Goal: Information Seeking & Learning: Learn about a topic

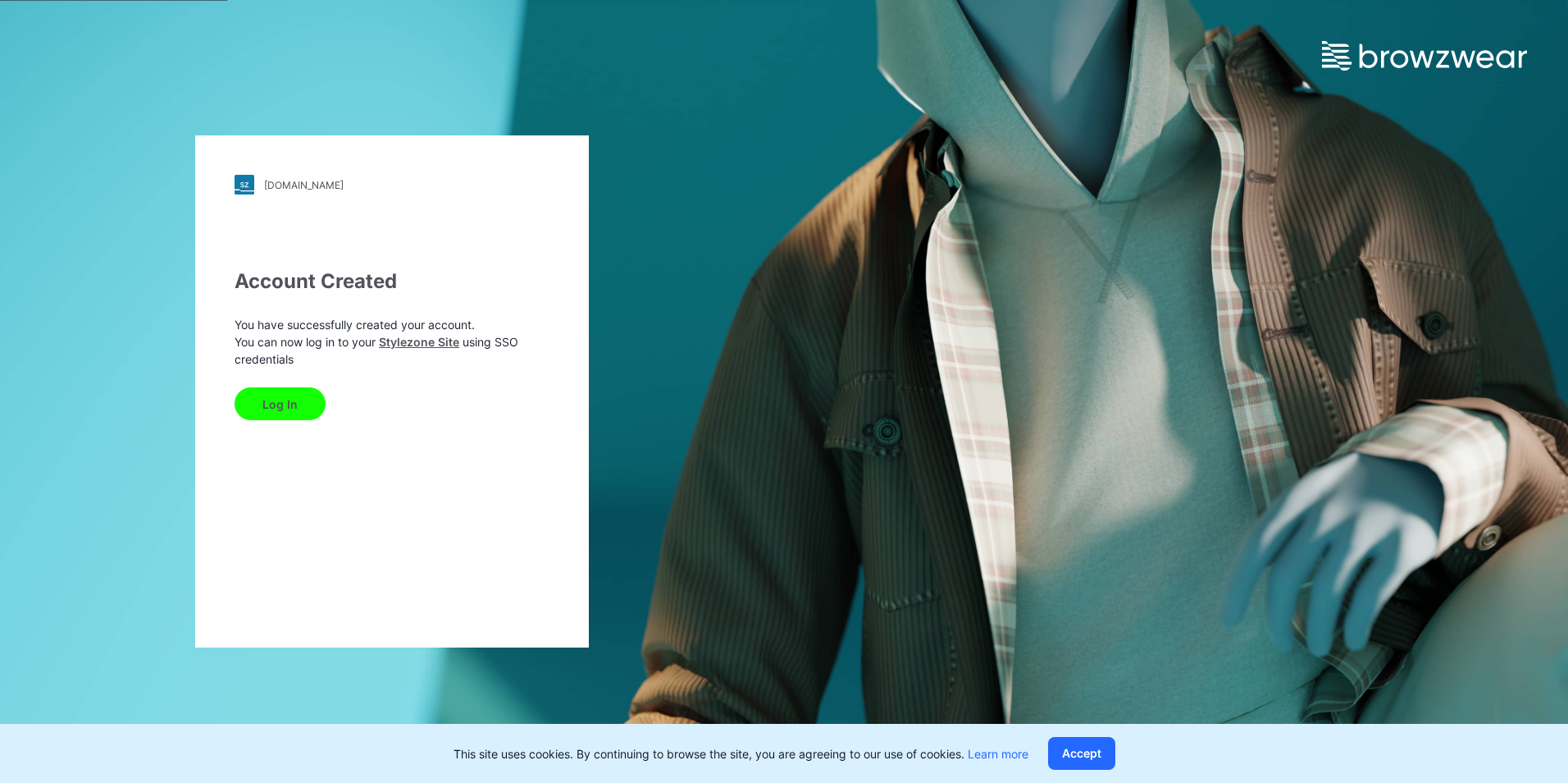
click at [278, 398] on button "Log In" at bounding box center [280, 403] width 91 height 33
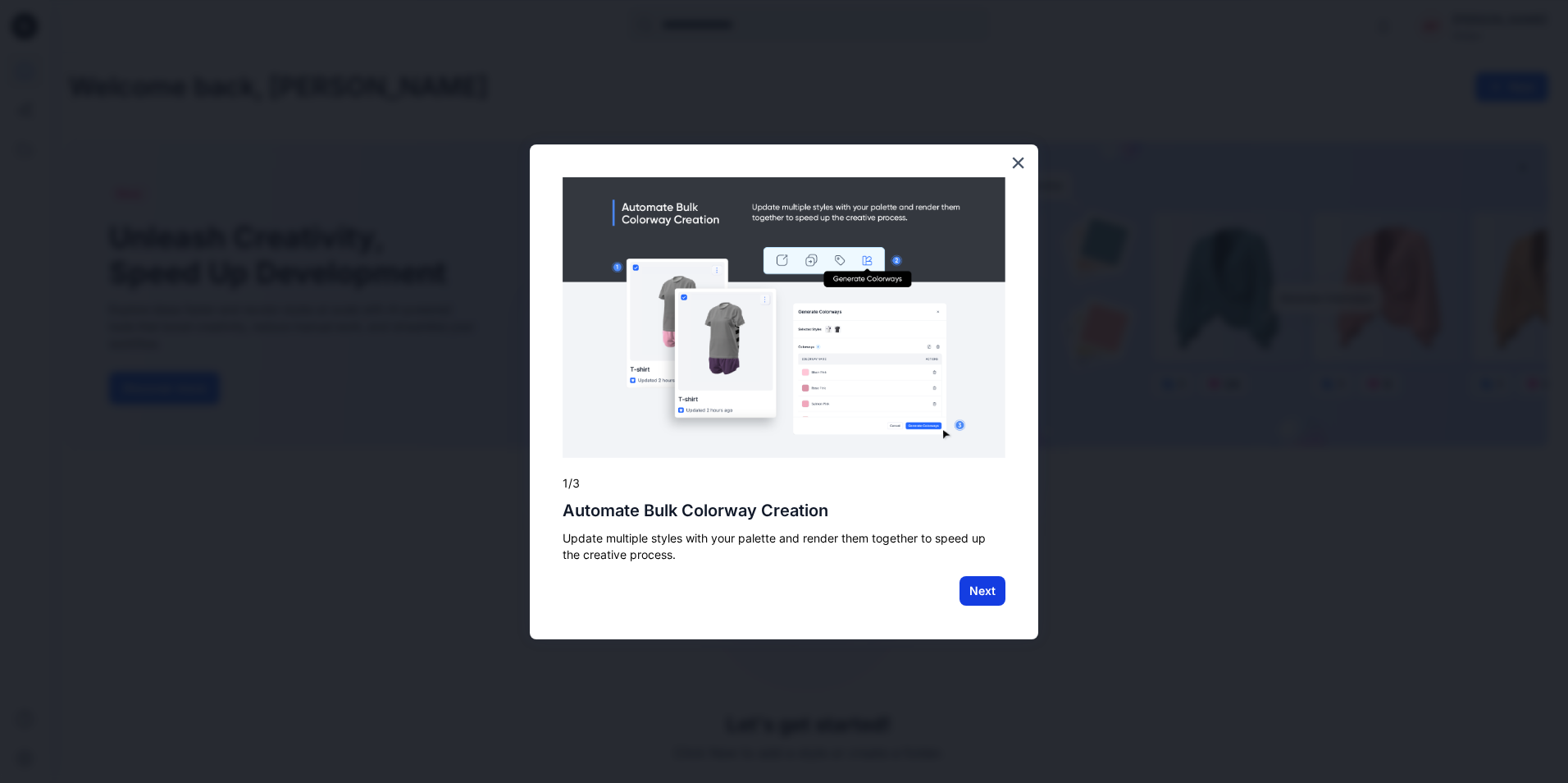
click at [980, 599] on button "Next" at bounding box center [983, 591] width 46 height 30
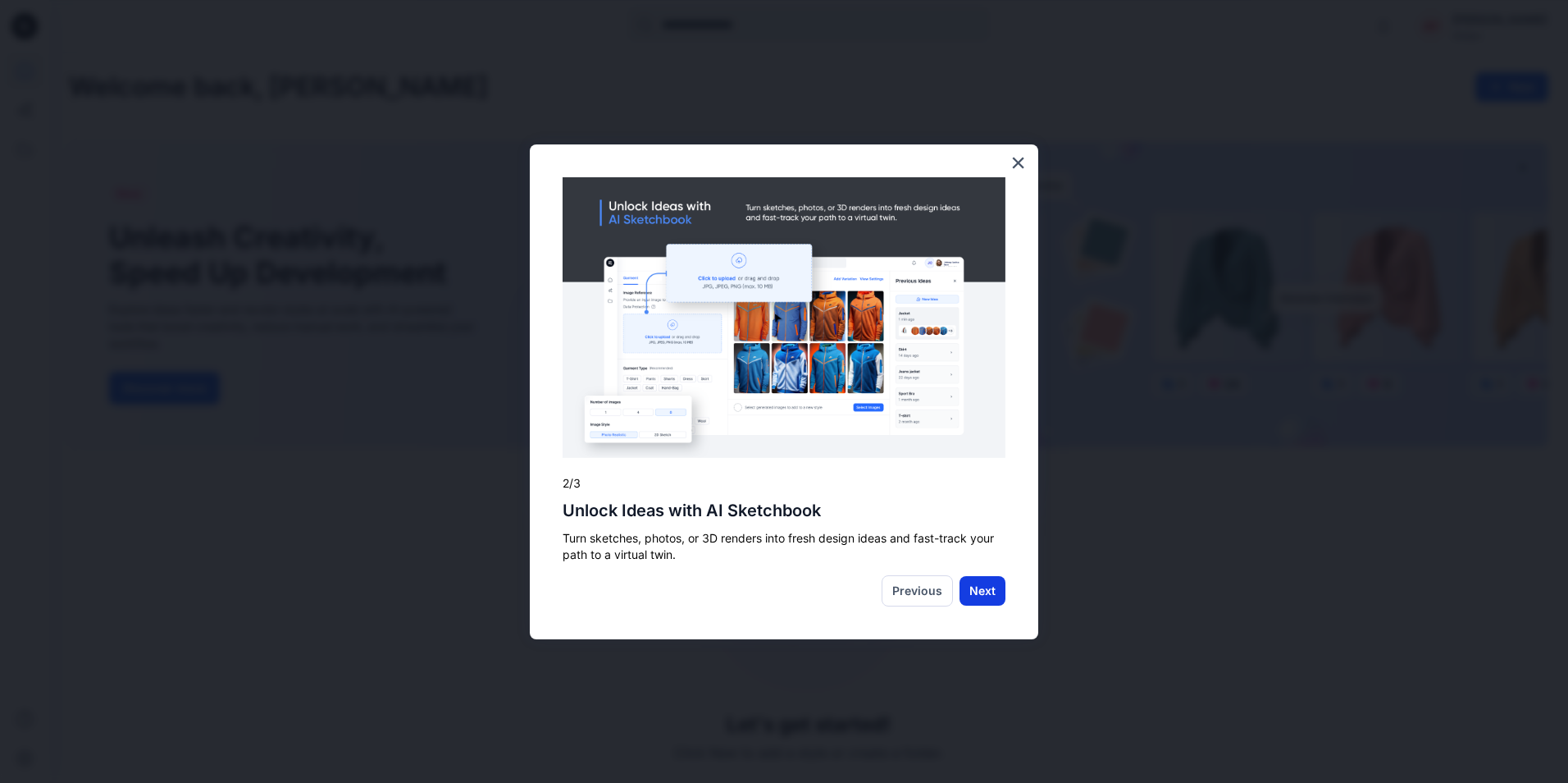
click at [975, 590] on button "Next" at bounding box center [983, 591] width 46 height 30
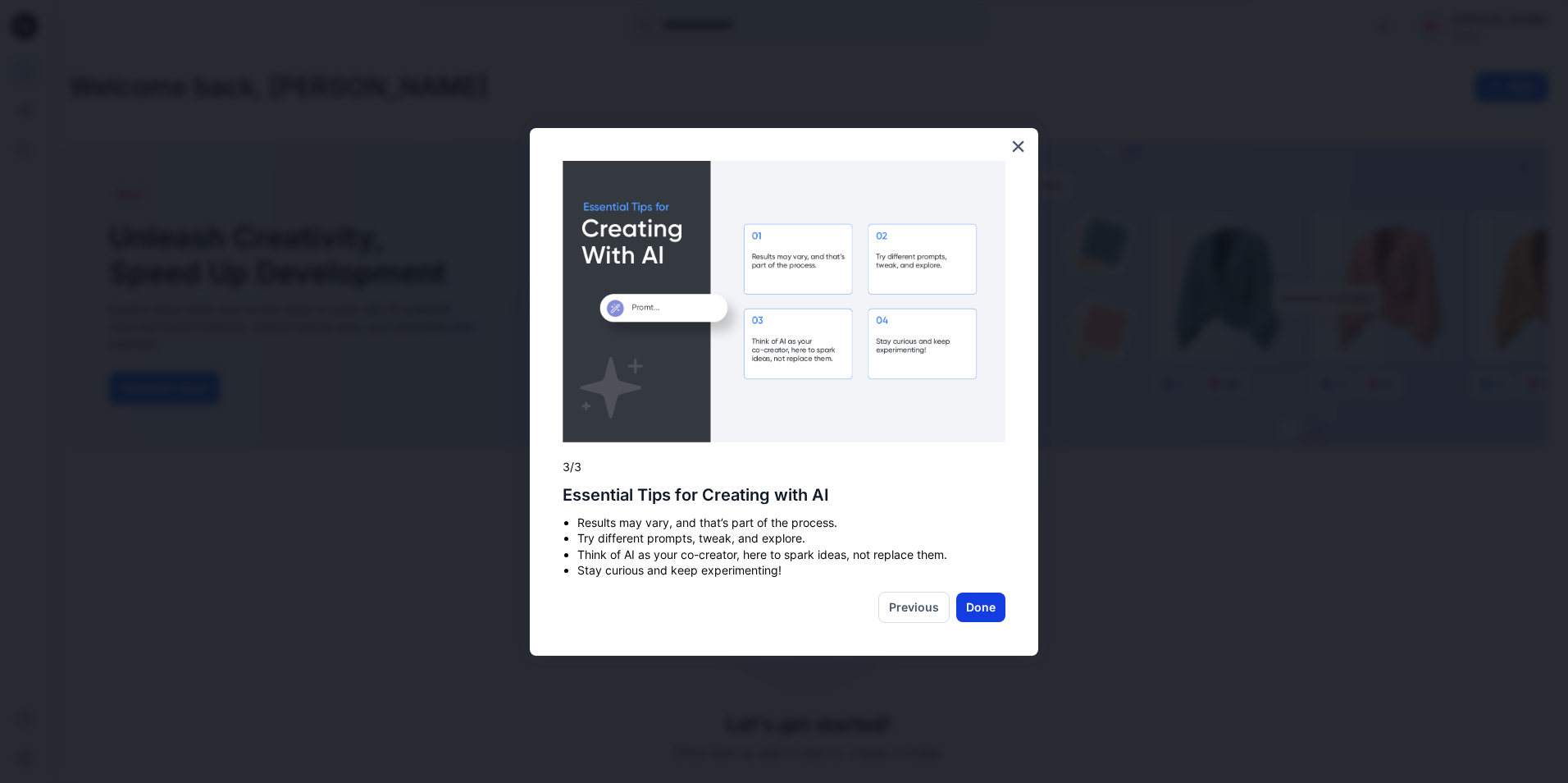
click at [993, 611] on button "Done" at bounding box center [981, 608] width 50 height 30
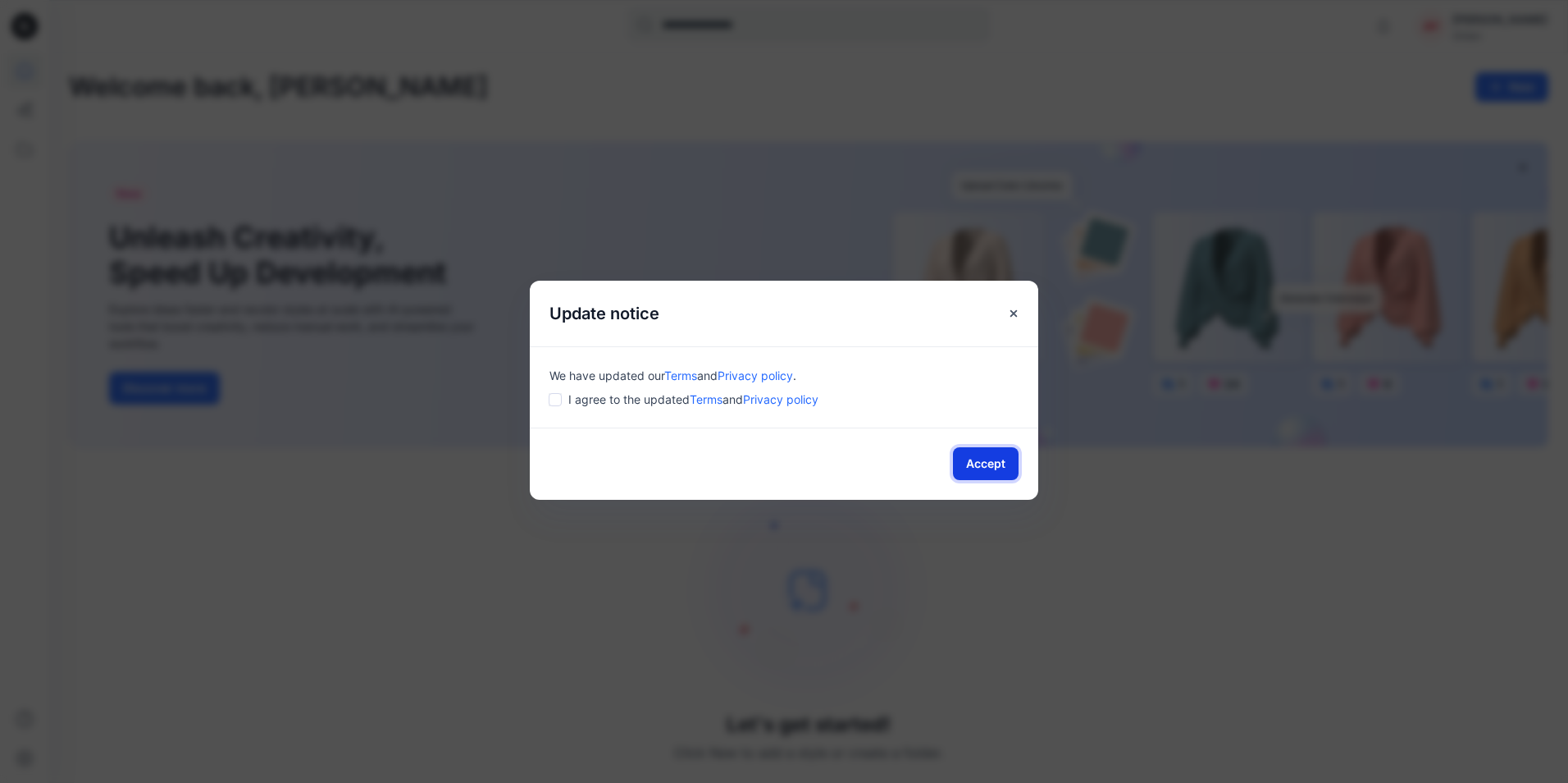
click at [991, 460] on button "Accept" at bounding box center [986, 463] width 65 height 33
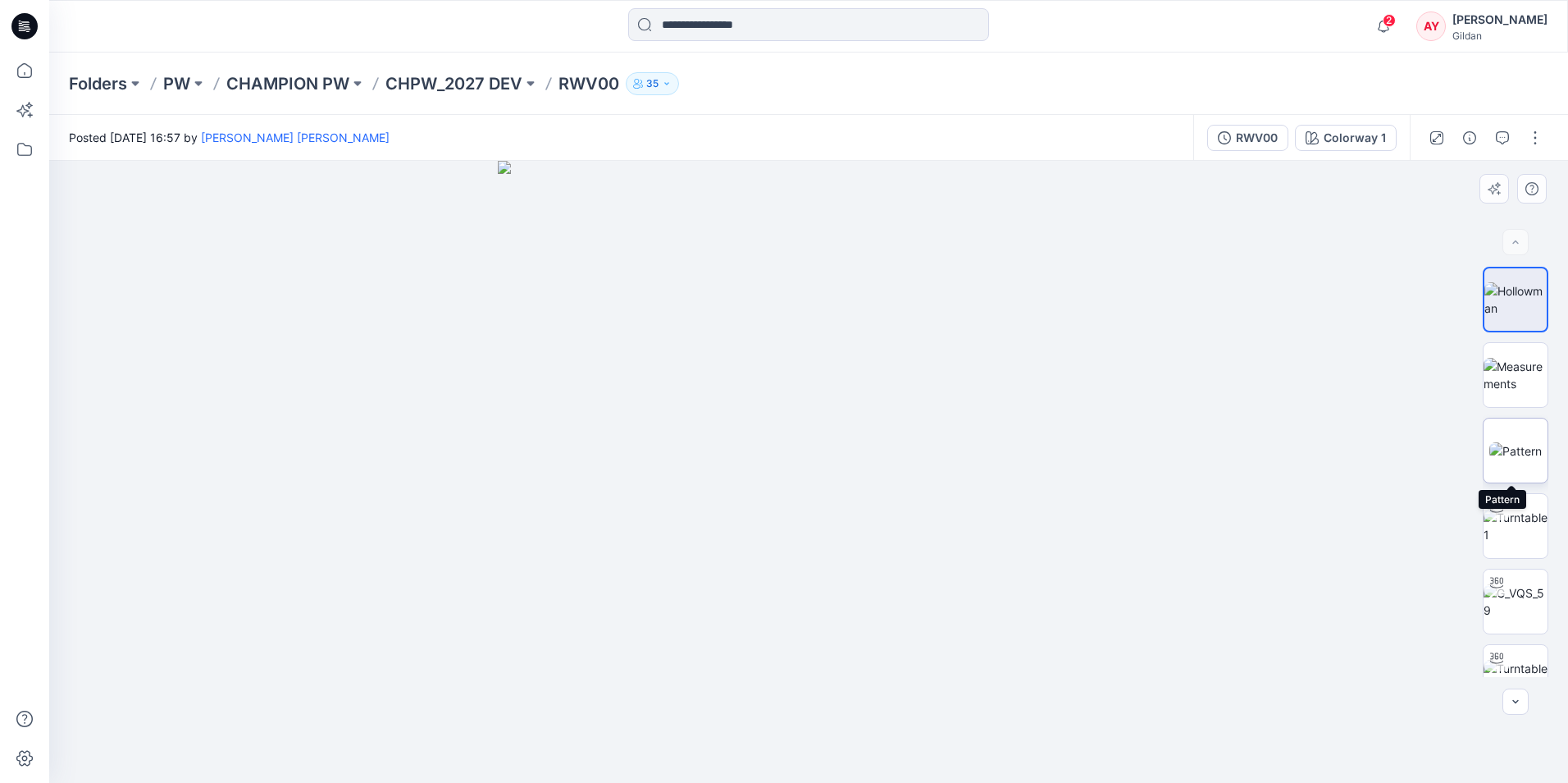
click at [1515, 449] on img at bounding box center [1516, 450] width 52 height 17
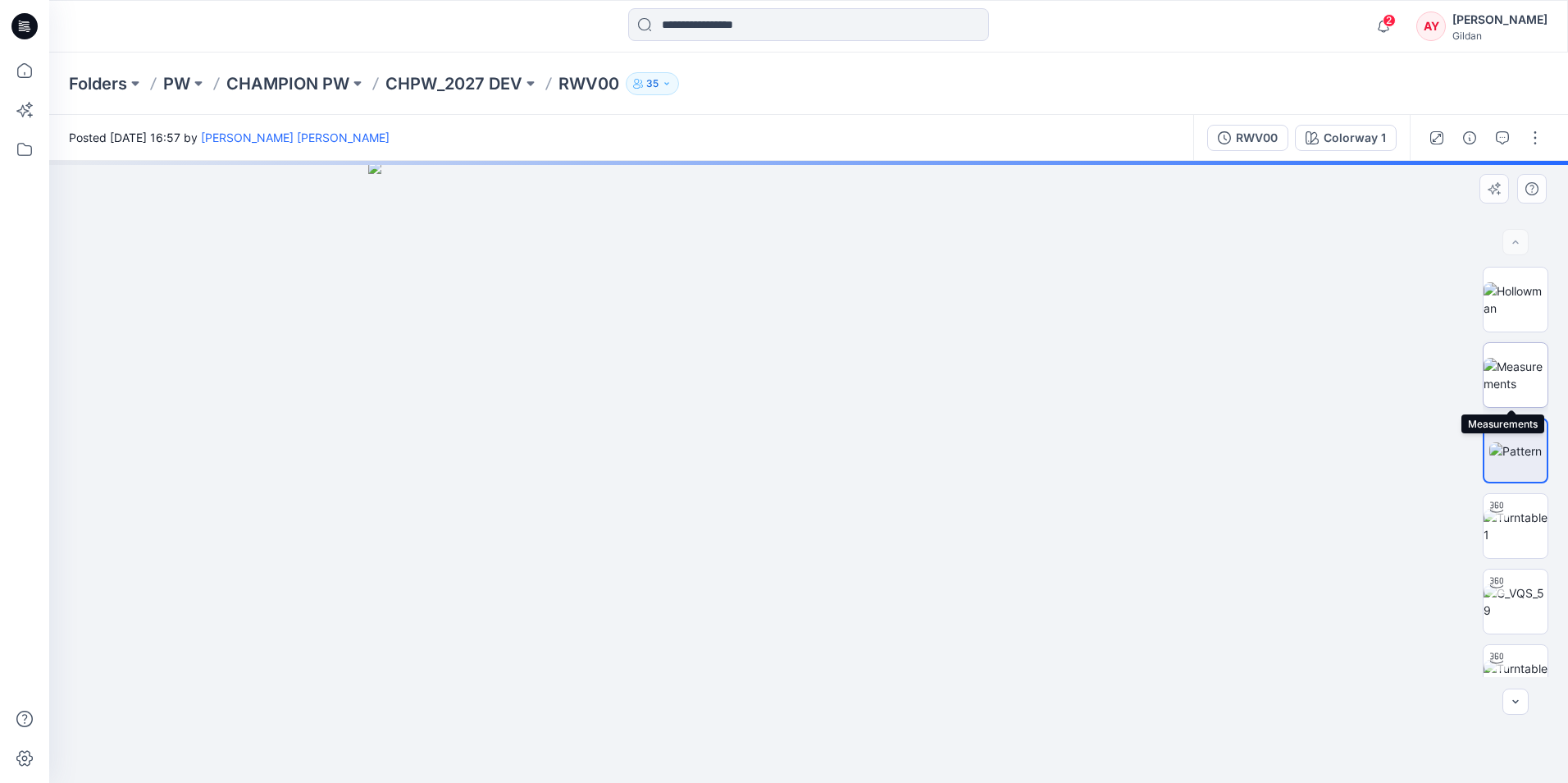
click at [1516, 379] on img at bounding box center [1516, 375] width 64 height 35
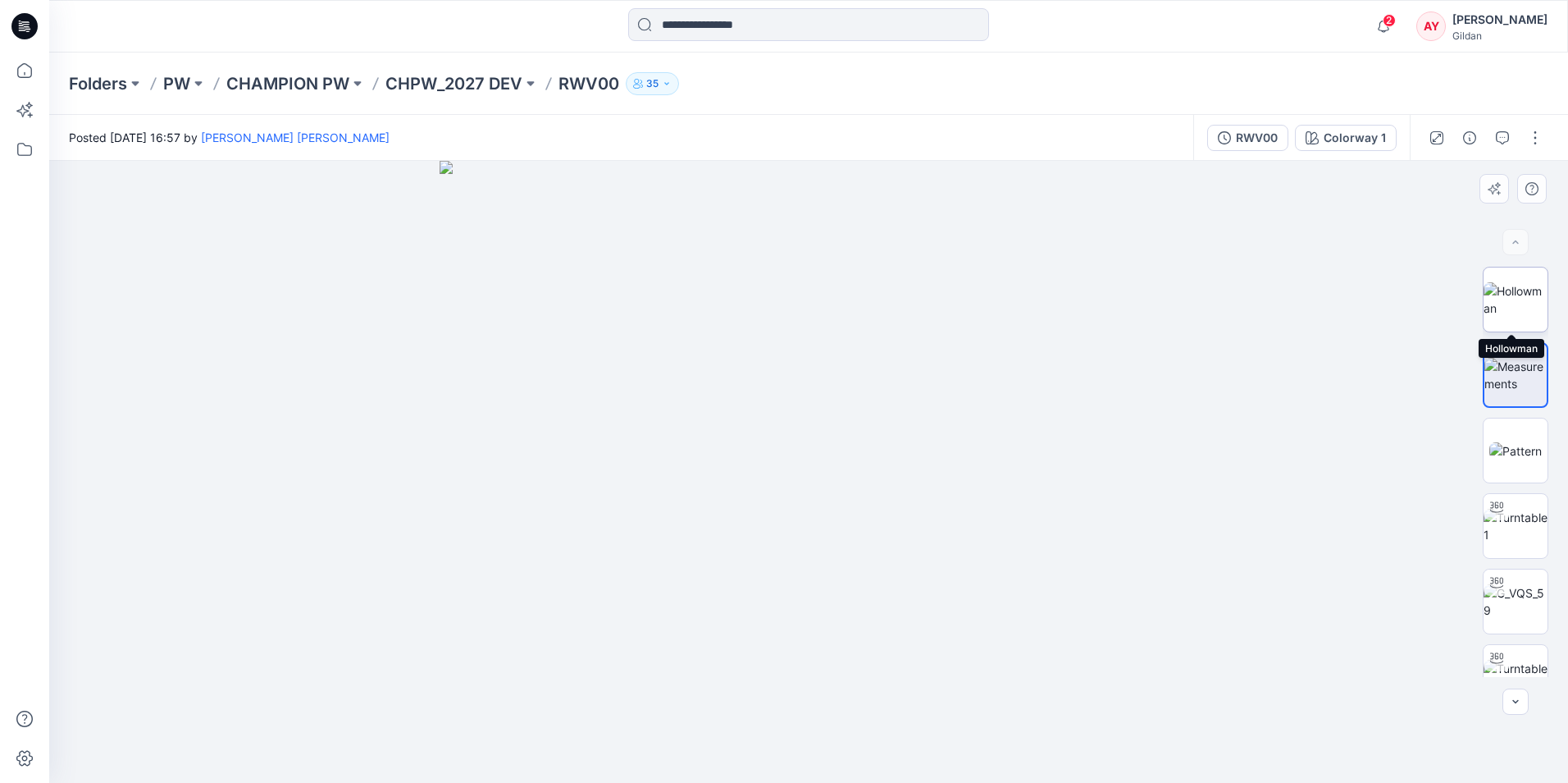
click at [1514, 312] on img at bounding box center [1516, 299] width 64 height 35
click at [1532, 460] on img at bounding box center [1516, 450] width 52 height 17
click at [1505, 317] on img at bounding box center [1516, 299] width 64 height 35
click at [1508, 376] on img at bounding box center [1516, 375] width 64 height 35
click at [1536, 525] on img at bounding box center [1516, 525] width 64 height 35
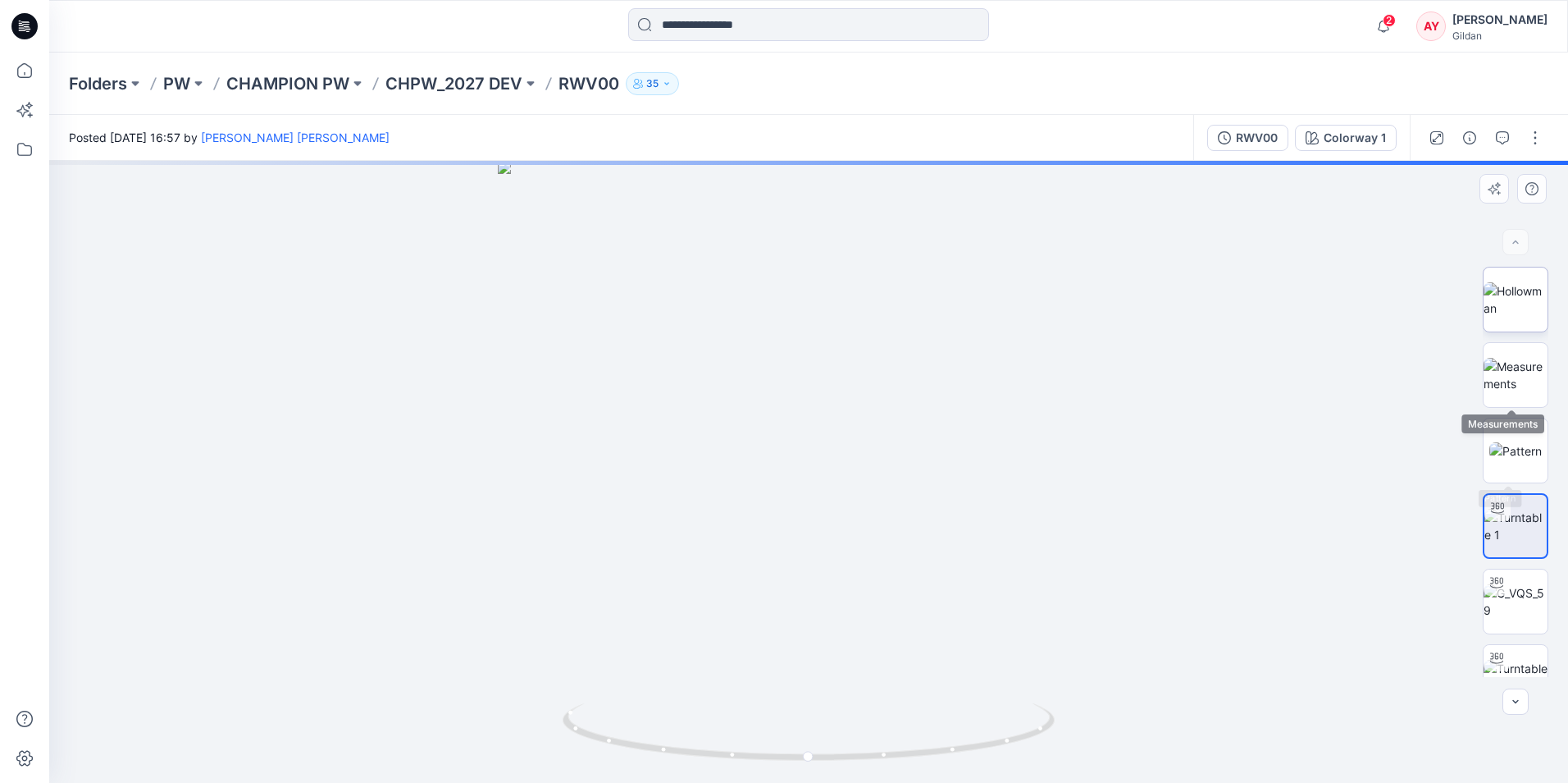
click at [1502, 317] on img at bounding box center [1516, 299] width 64 height 35
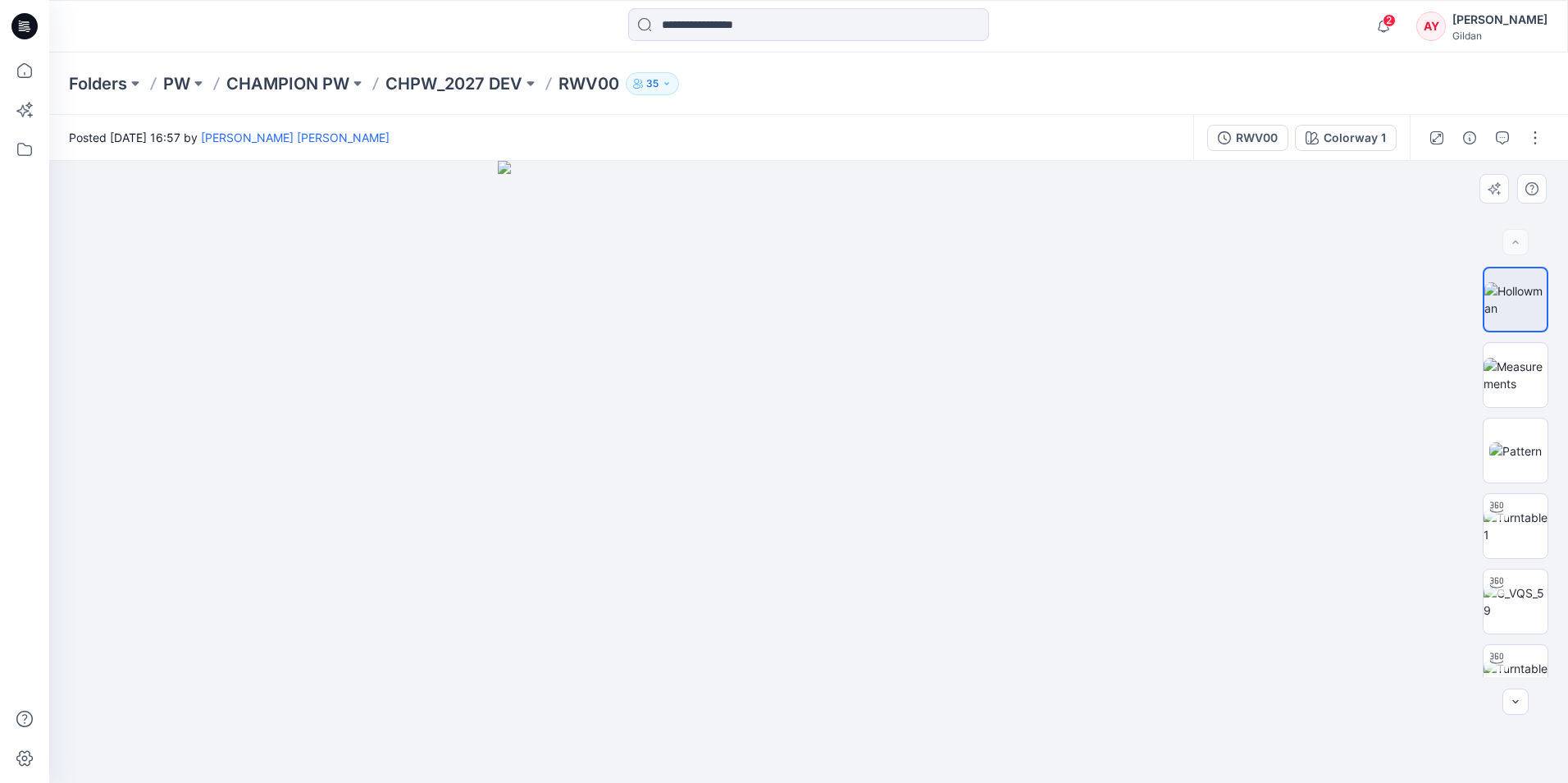
click at [877, 365] on img at bounding box center [809, 472] width 622 height 622
click at [1542, 136] on button "button" at bounding box center [1535, 138] width 26 height 26
click at [1541, 136] on button "button" at bounding box center [1535, 138] width 26 height 26
click at [1500, 301] on img at bounding box center [1516, 299] width 62 height 35
click at [1504, 294] on img at bounding box center [1516, 299] width 62 height 35
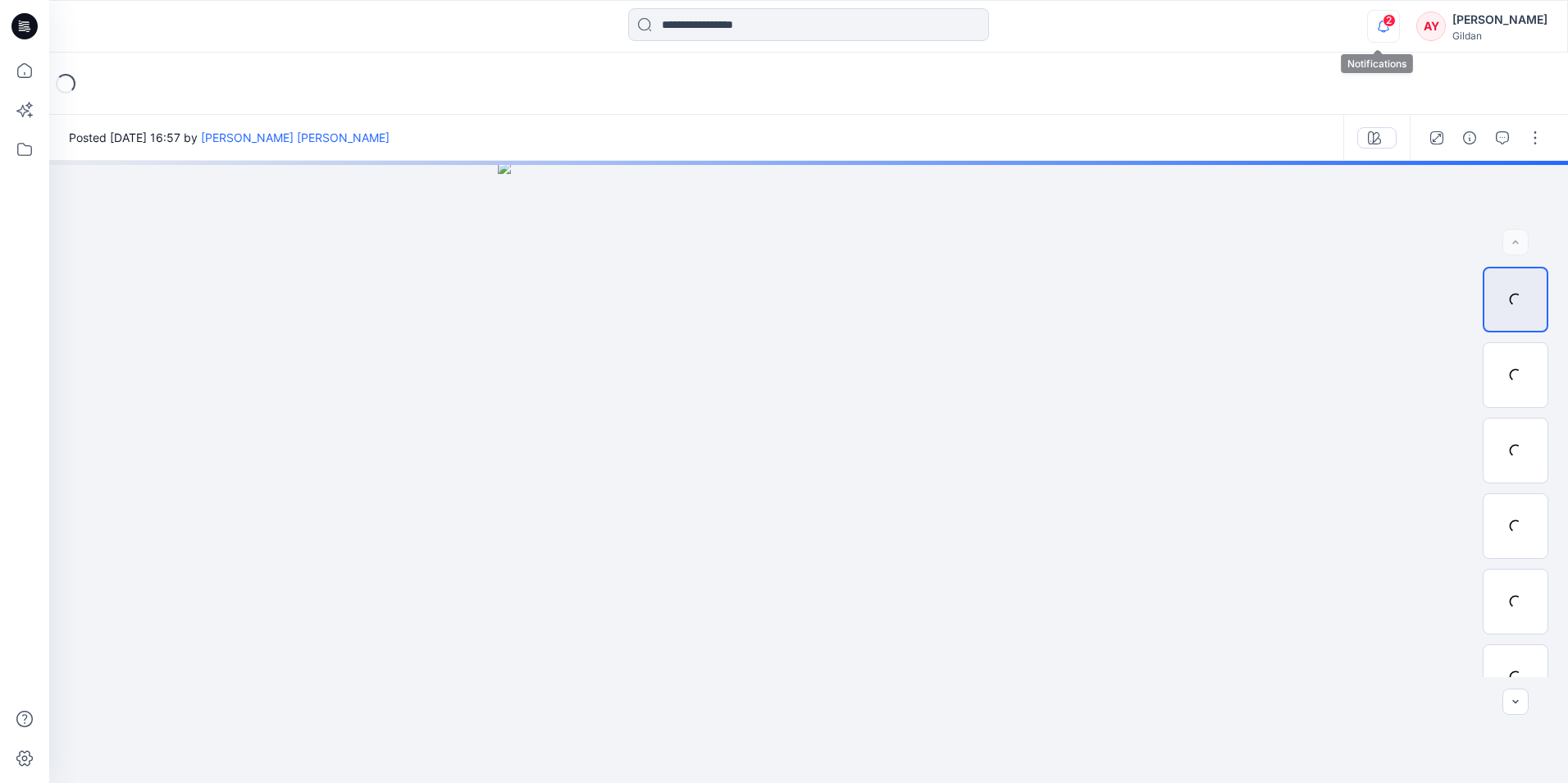
click at [1375, 32] on icon "button" at bounding box center [1383, 26] width 31 height 33
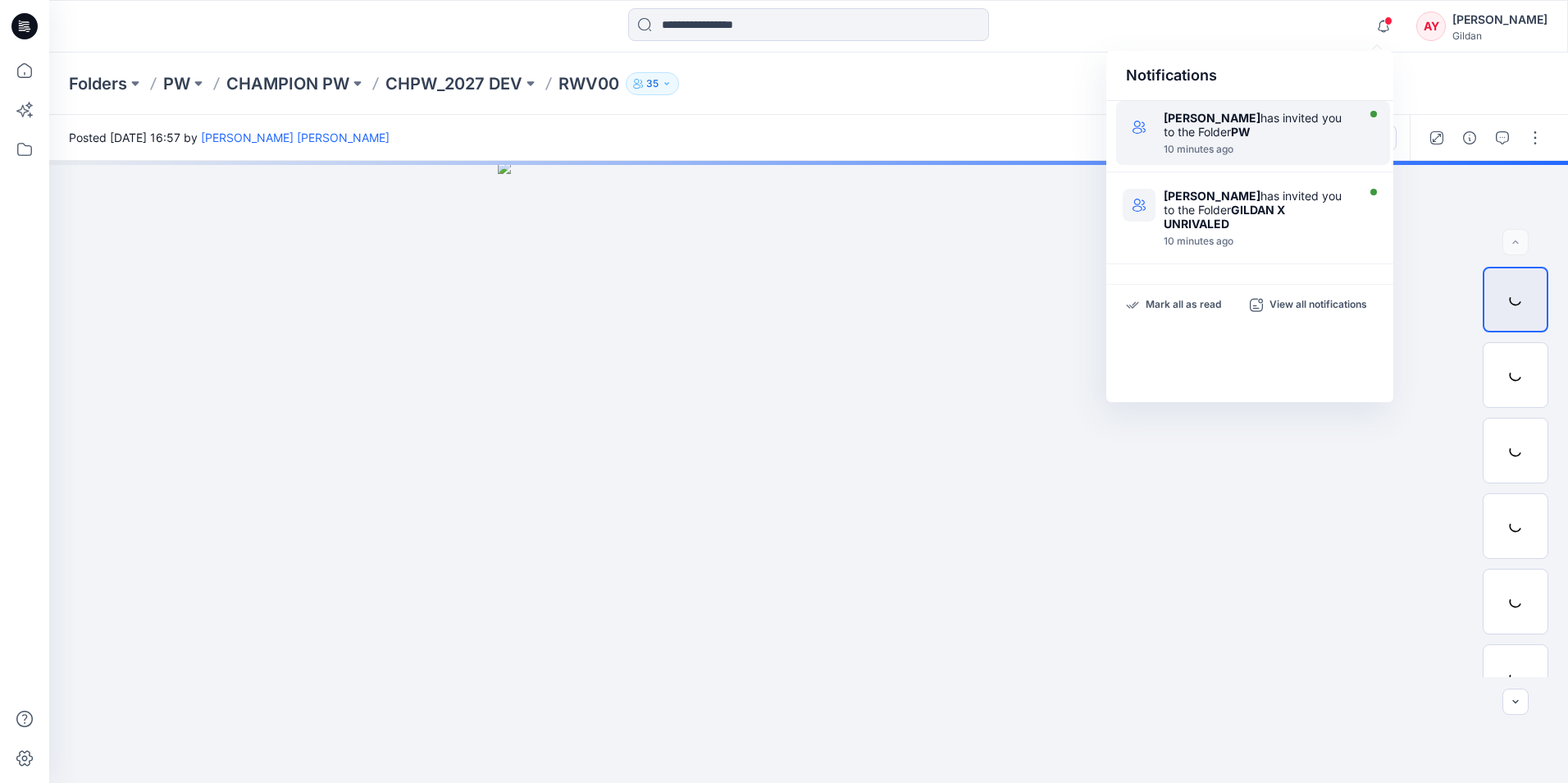
click at [1340, 149] on div "10 minutes ago" at bounding box center [1258, 150] width 188 height 12
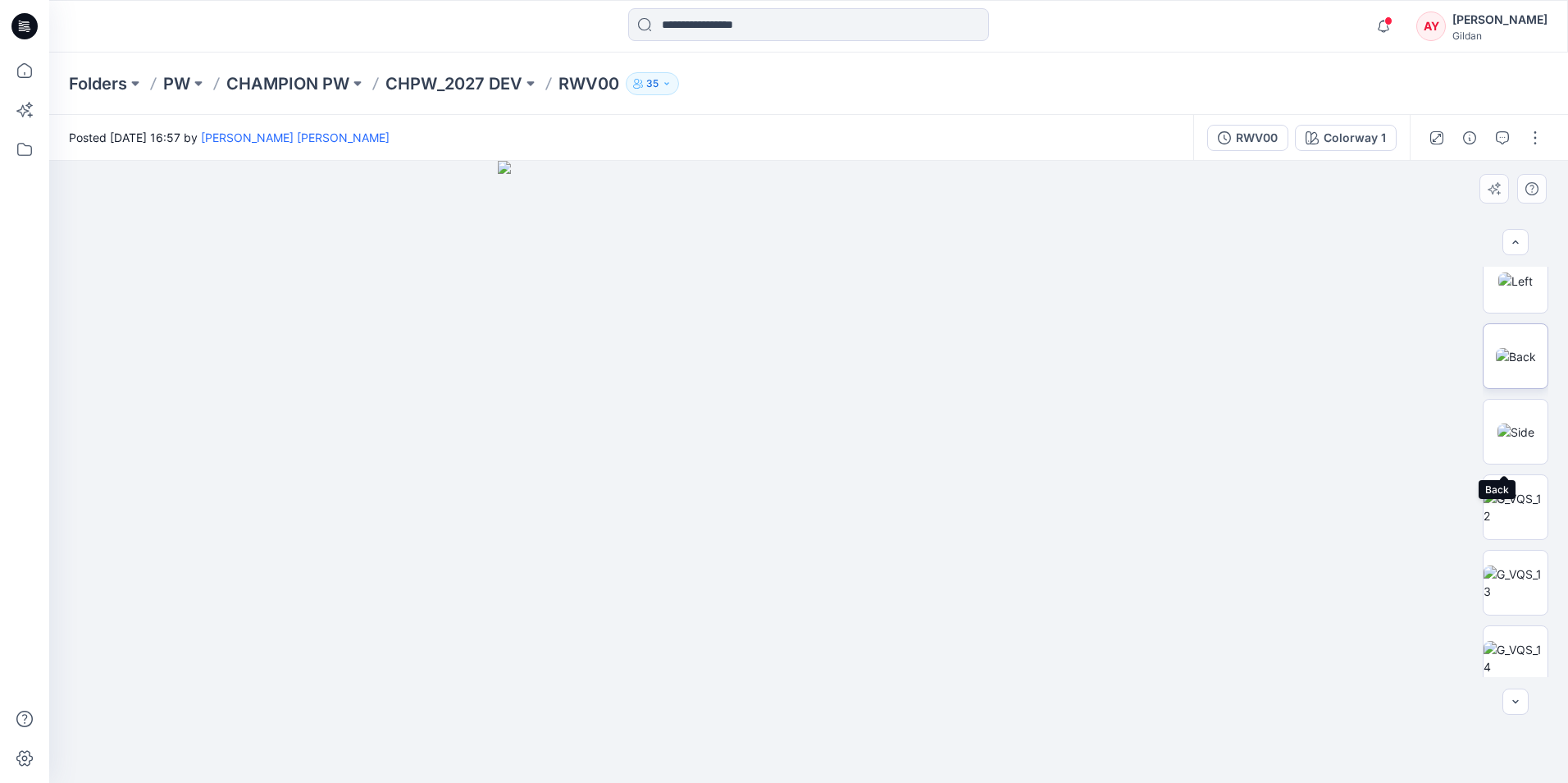
scroll to position [410, 0]
click at [1520, 340] on img at bounding box center [1515, 342] width 41 height 17
click at [1416, 36] on div "AY" at bounding box center [1431, 27] width 30 height 30
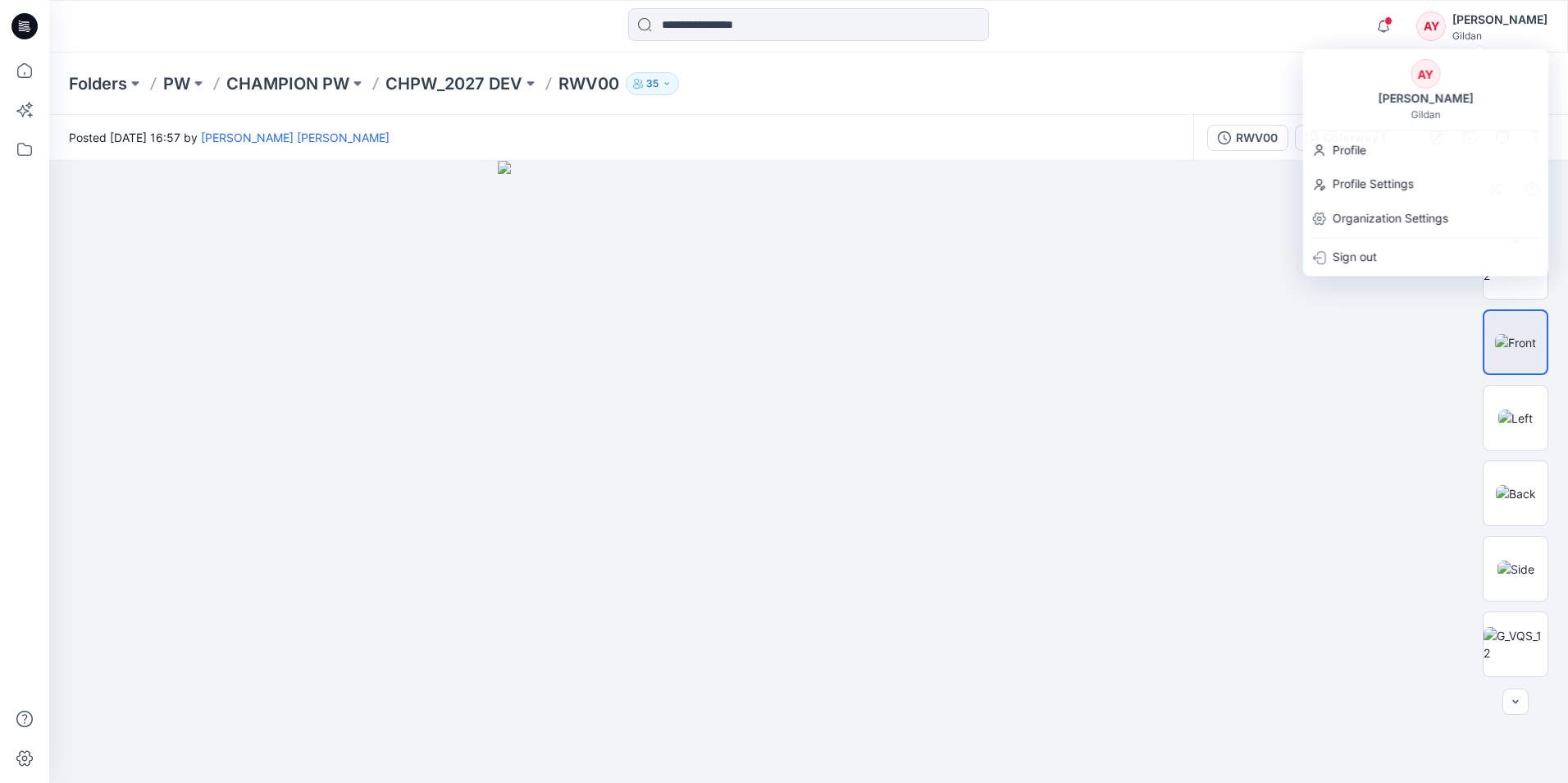
click at [1270, 323] on div at bounding box center [808, 472] width 1518 height 622
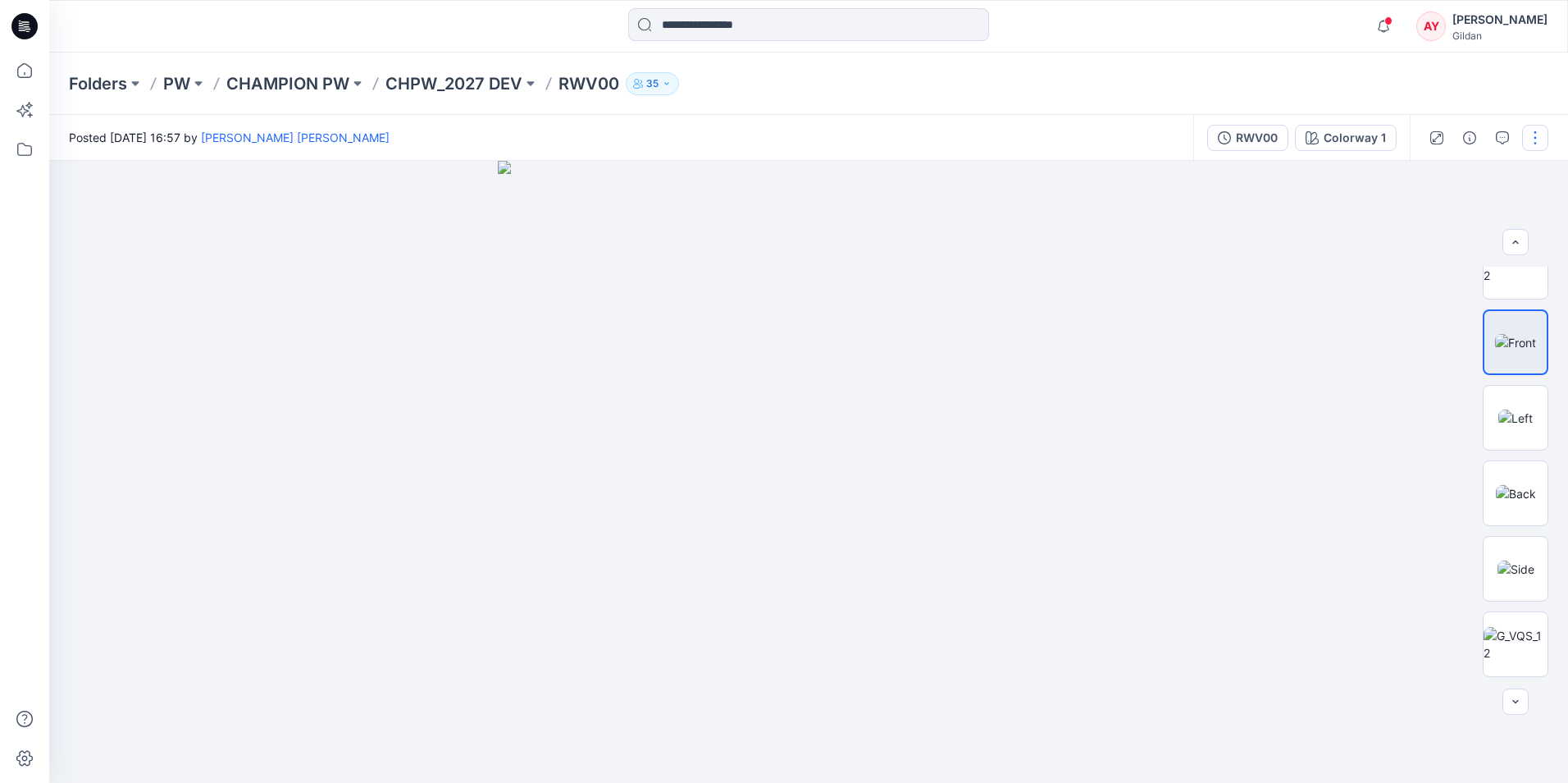
click at [1523, 140] on button "button" at bounding box center [1535, 138] width 26 height 26
click at [1526, 141] on button "button" at bounding box center [1535, 138] width 26 height 26
click at [1517, 301] on img at bounding box center [1516, 299] width 64 height 35
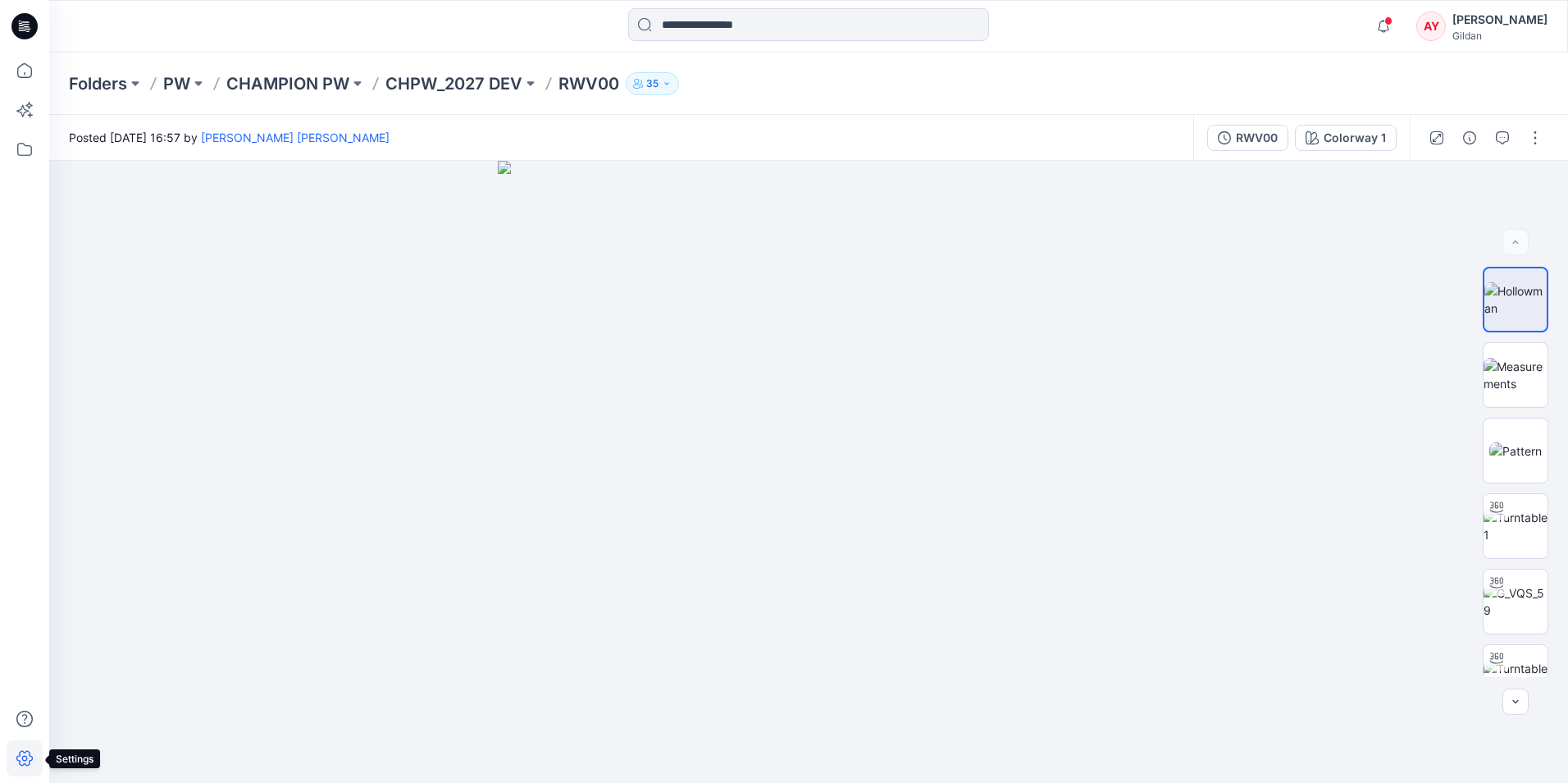
click at [27, 773] on icon at bounding box center [25, 758] width 36 height 36
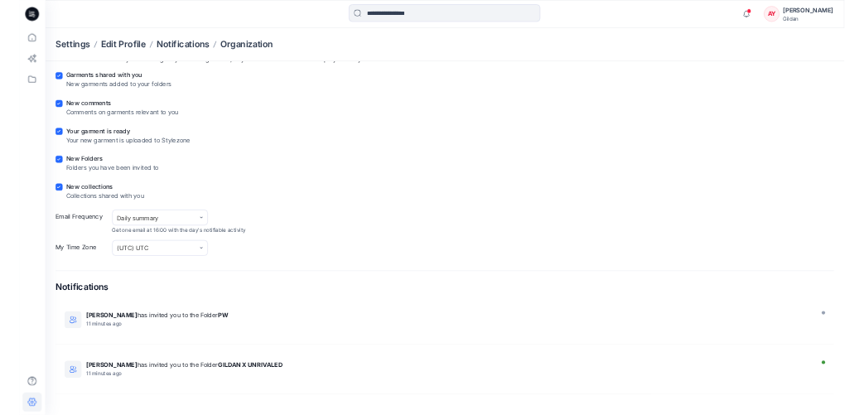
scroll to position [82, 0]
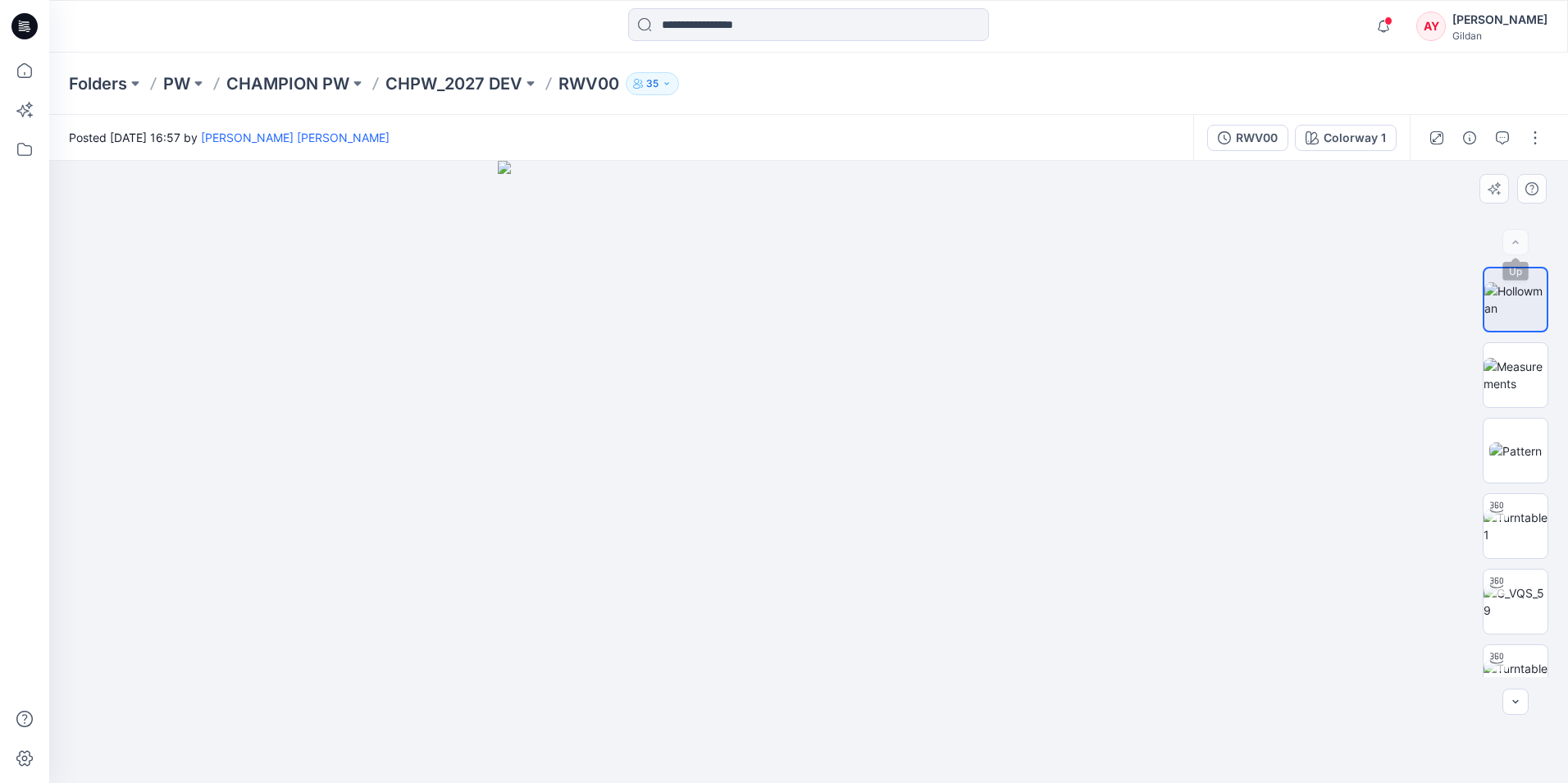
click at [1514, 298] on img at bounding box center [1516, 299] width 62 height 35
click at [878, 380] on img at bounding box center [809, 472] width 622 height 622
click at [1508, 515] on img at bounding box center [1516, 525] width 64 height 35
click at [1496, 298] on img at bounding box center [1516, 299] width 64 height 35
click at [1515, 527] on img at bounding box center [1516, 525] width 64 height 35
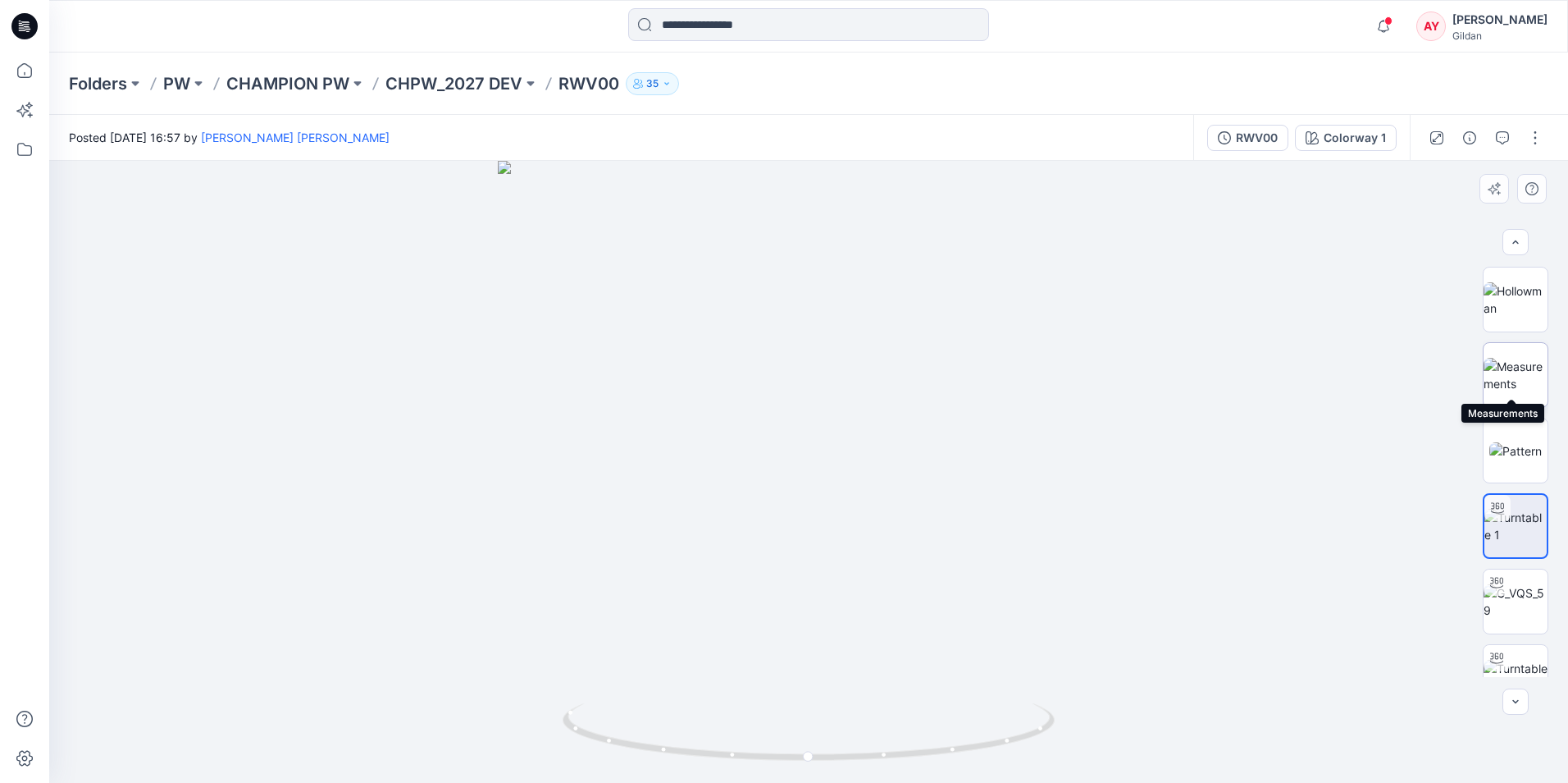
scroll to position [137, 0]
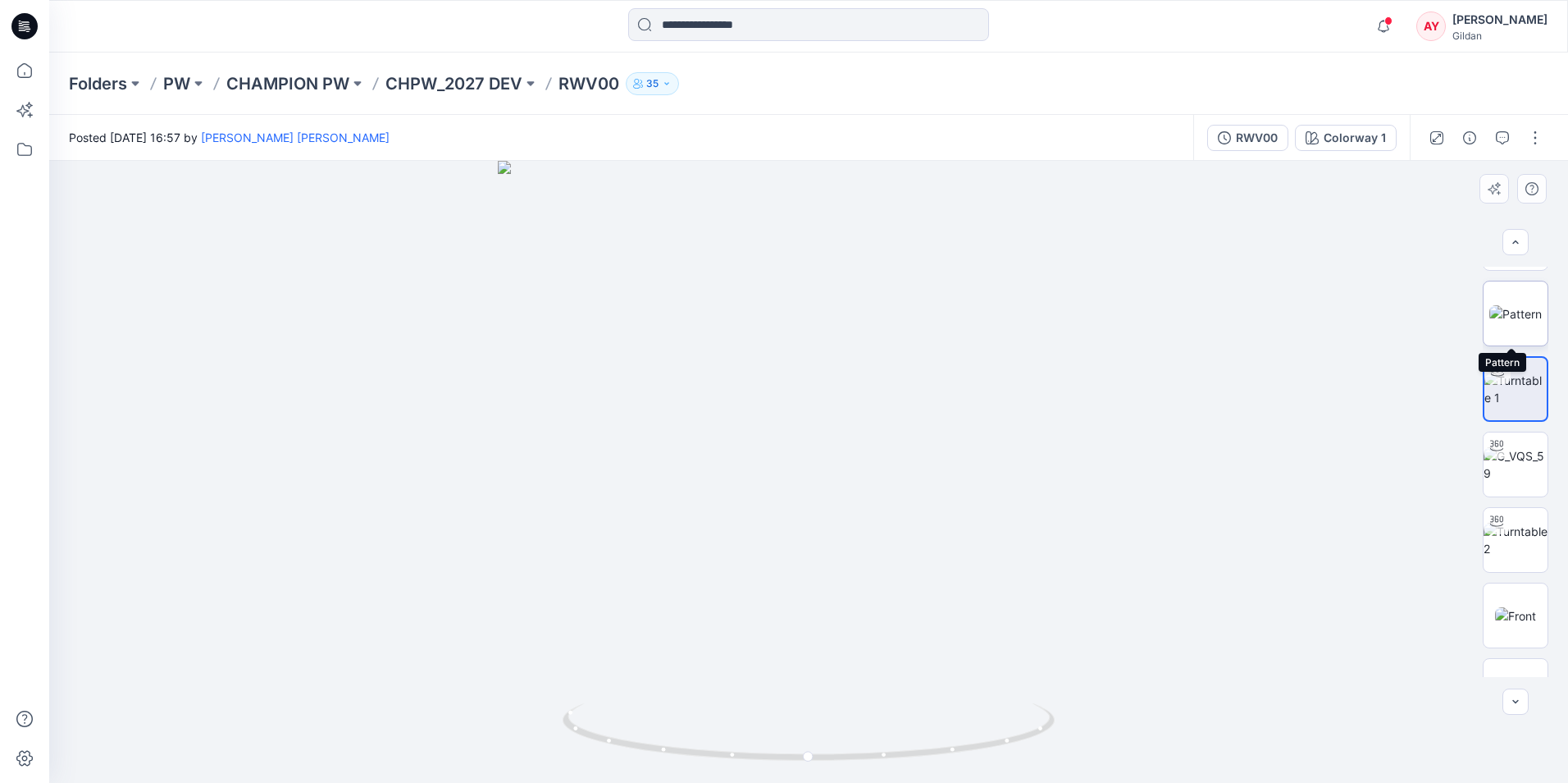
click at [1527, 305] on img at bounding box center [1516, 313] width 52 height 17
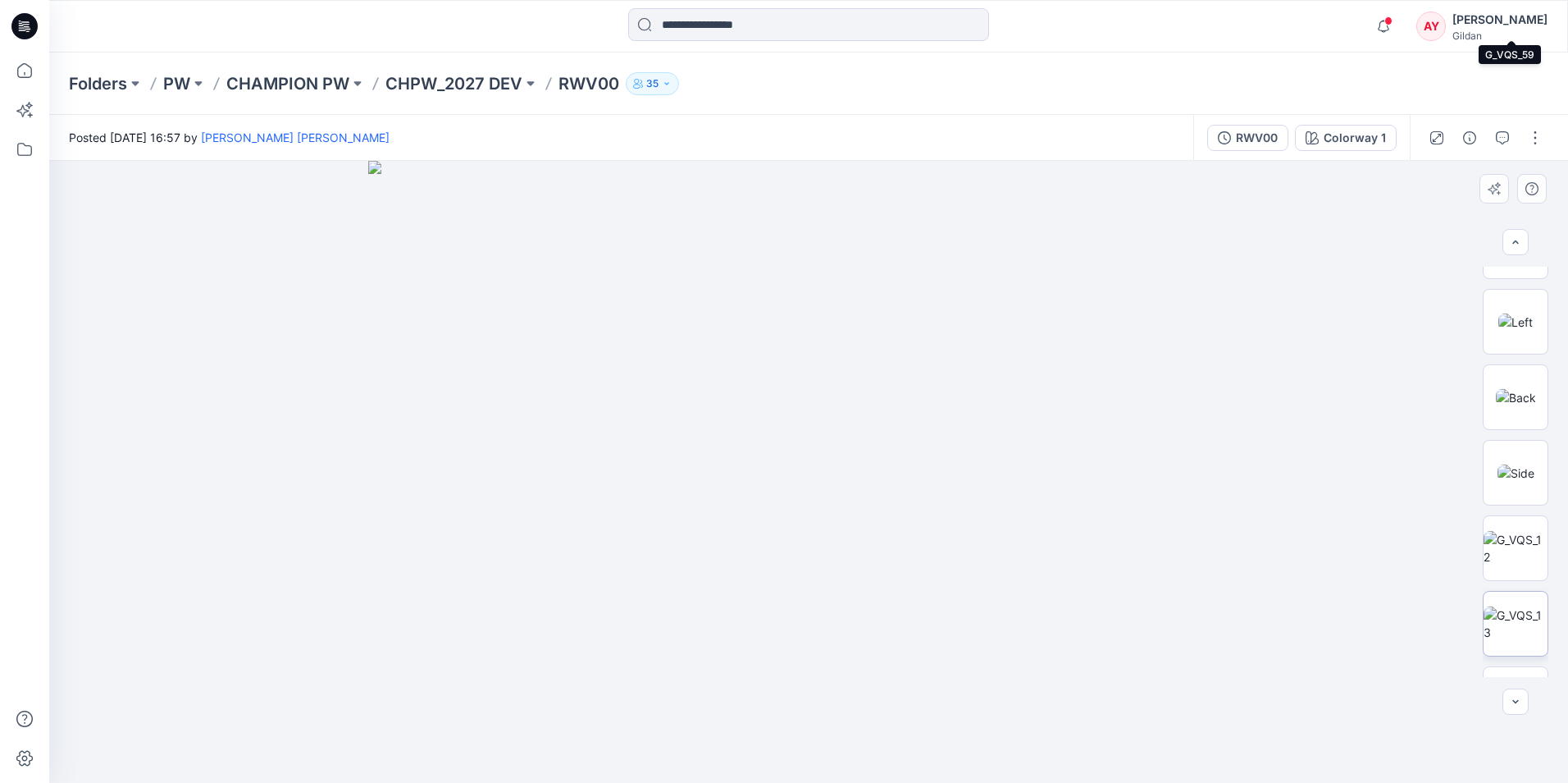
scroll to position [684, 0]
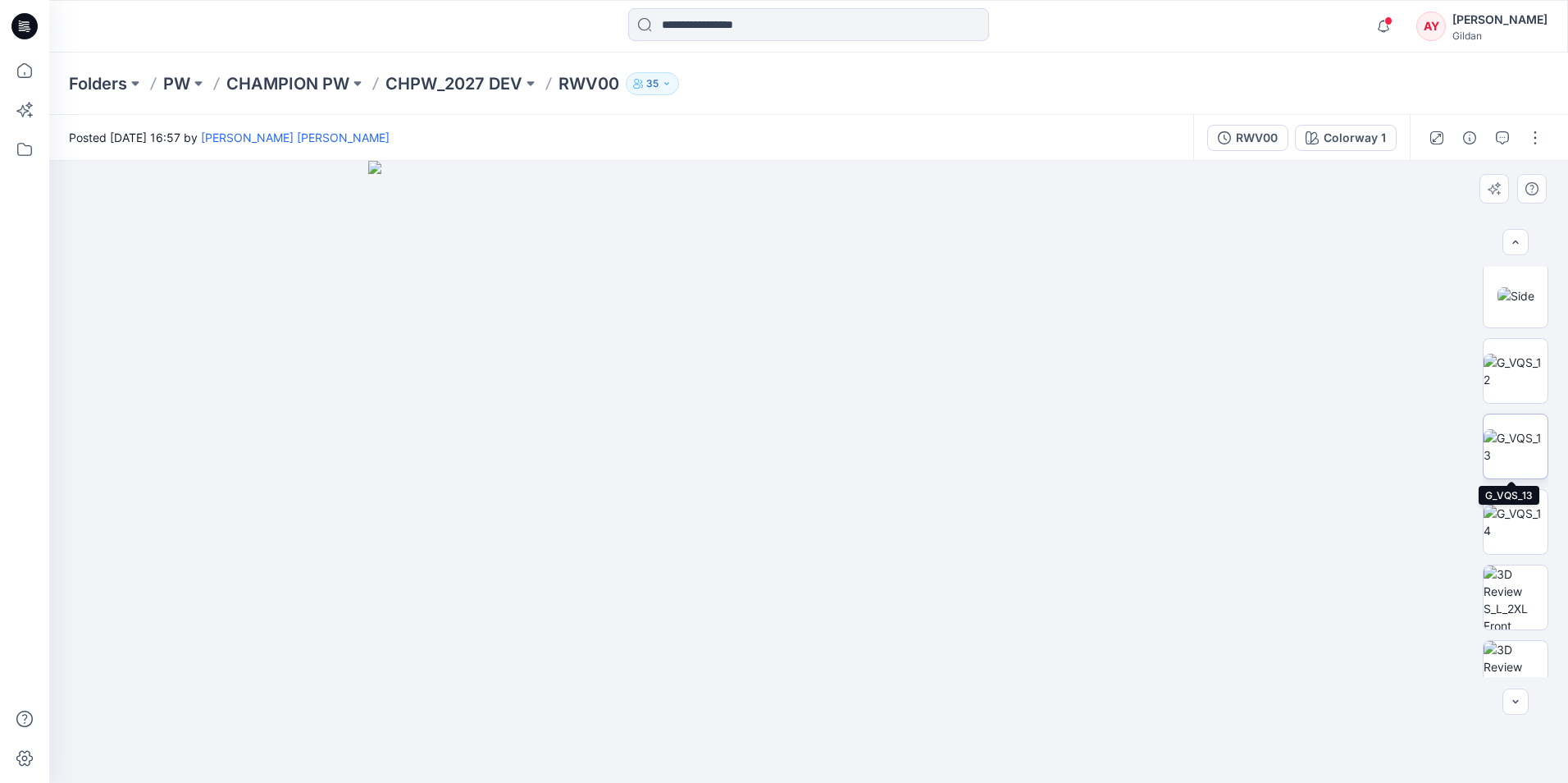
click at [1516, 453] on img at bounding box center [1516, 446] width 64 height 35
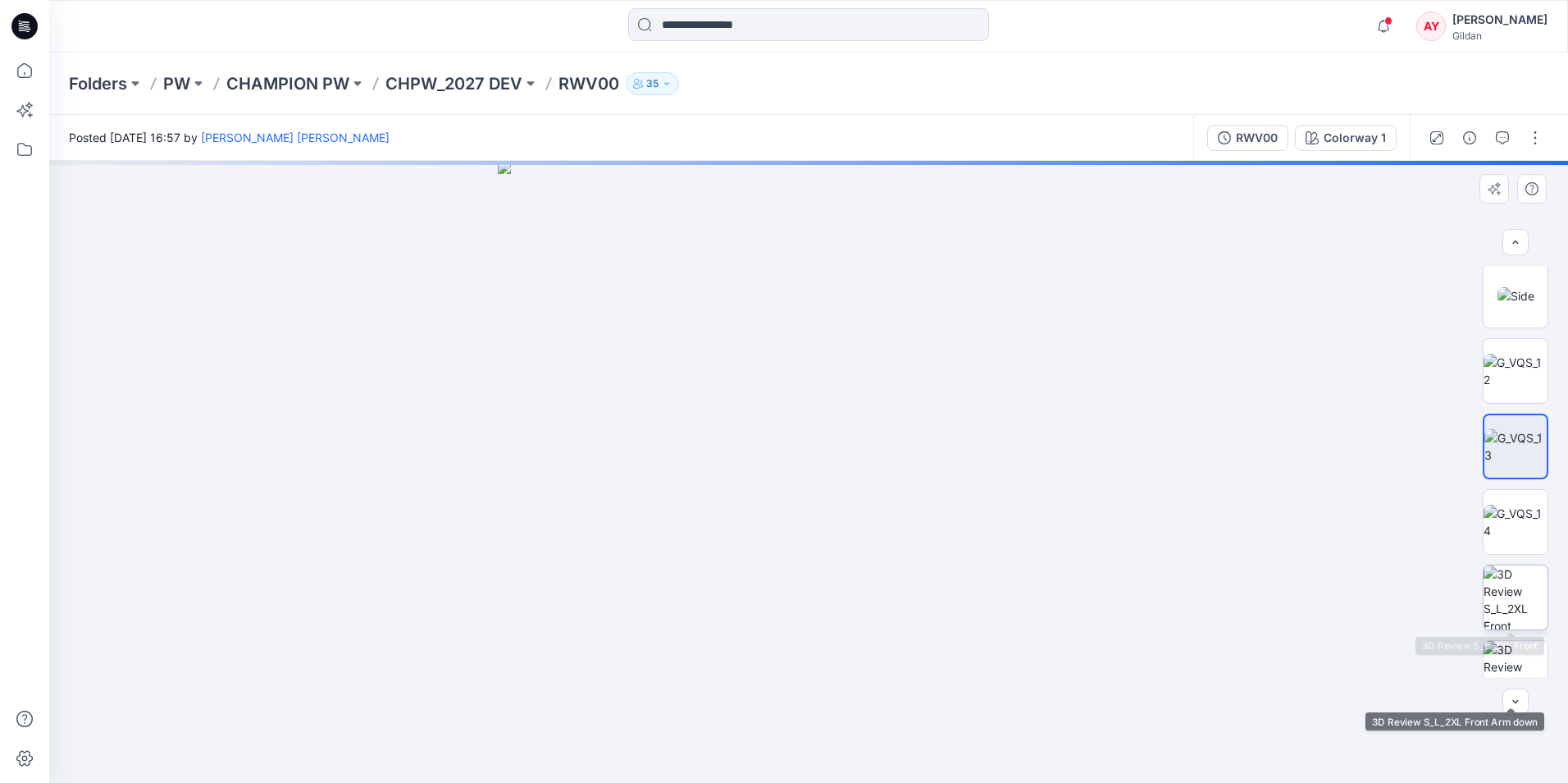
click at [1502, 565] on div at bounding box center [1516, 598] width 65 height 65
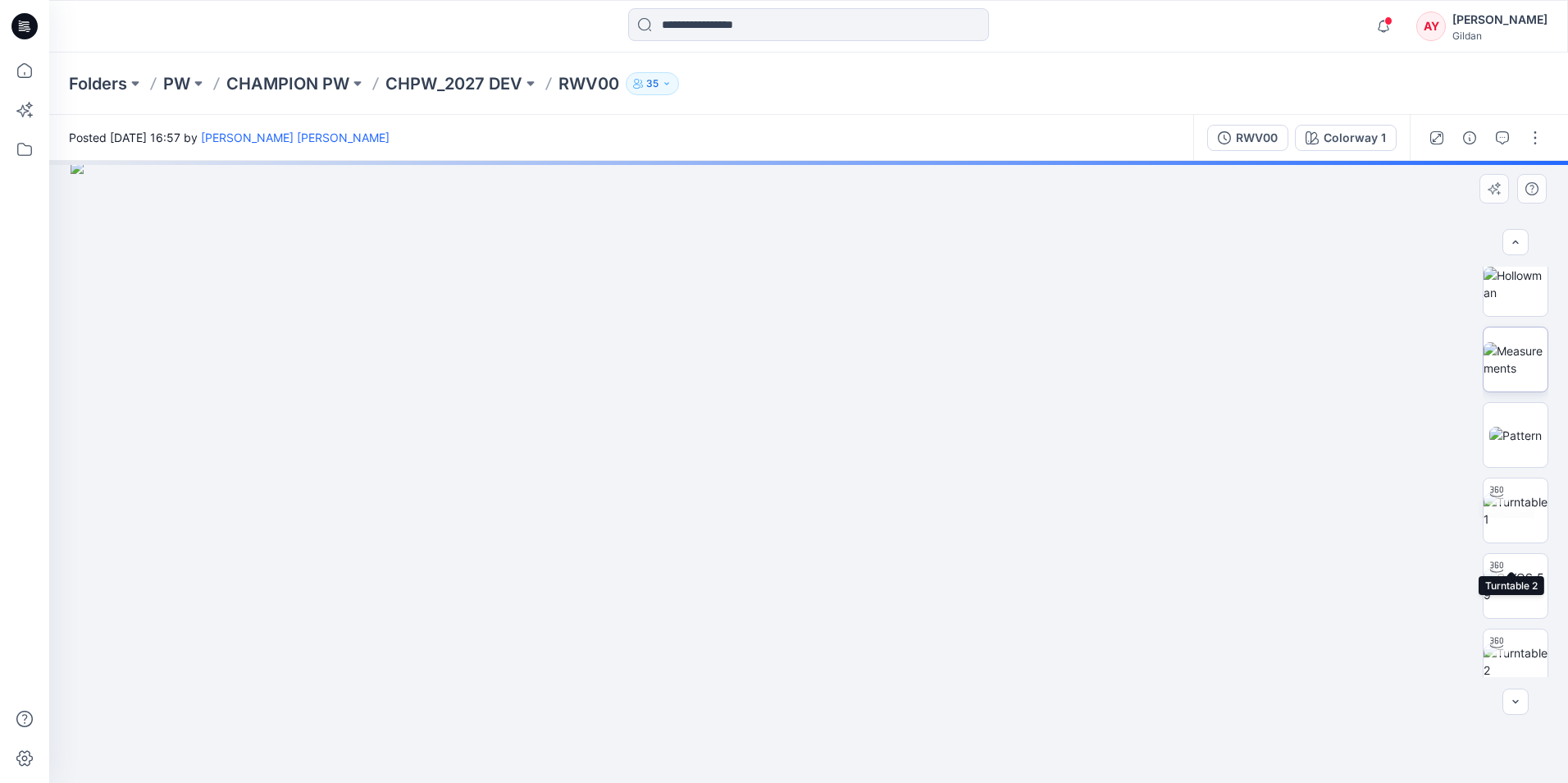
scroll to position [0, 0]
click at [1514, 317] on img at bounding box center [1516, 299] width 64 height 35
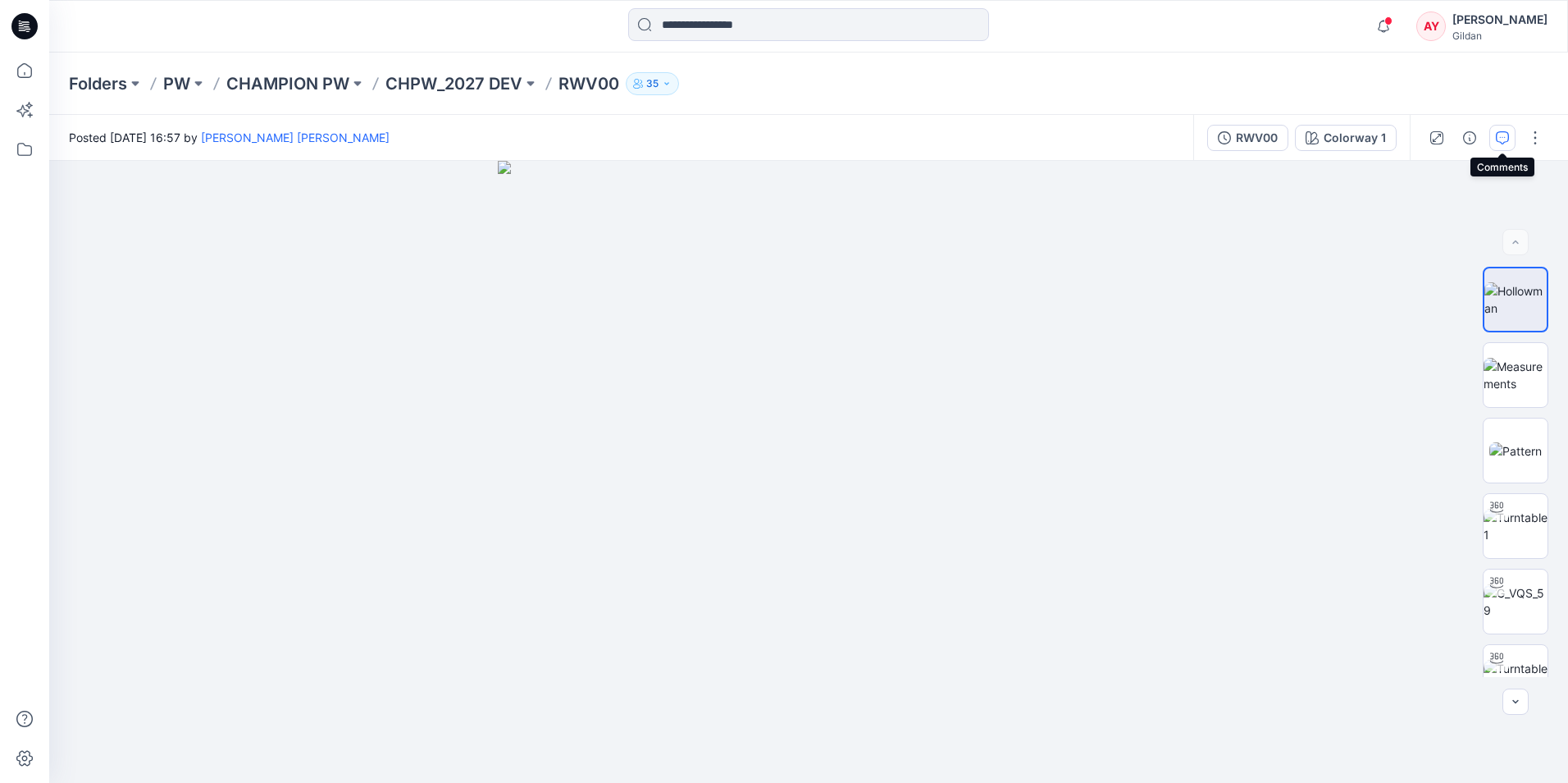
click at [1490, 137] on button "button" at bounding box center [1503, 138] width 26 height 26
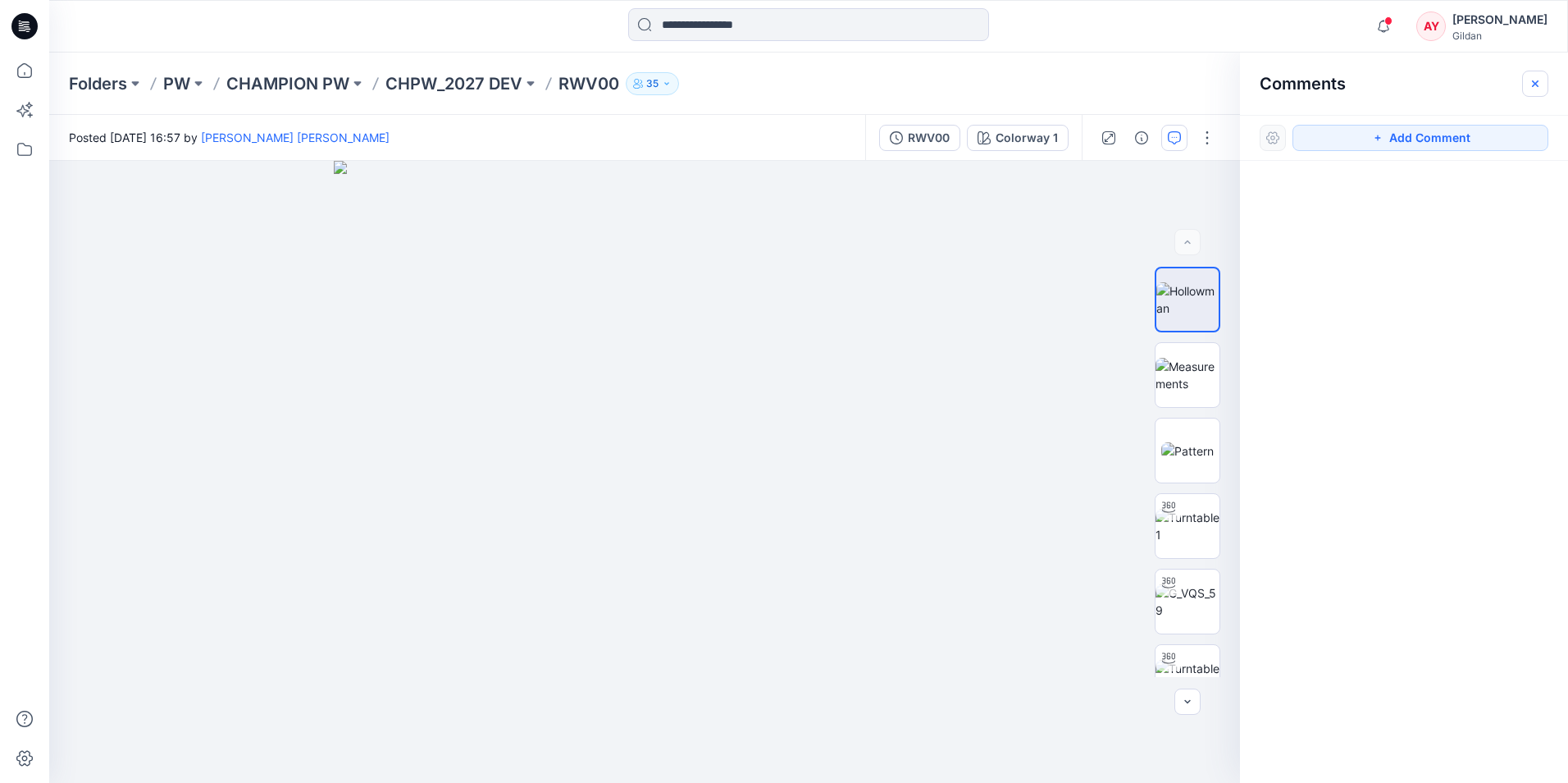
click at [1536, 83] on icon "button" at bounding box center [1535, 82] width 7 height 7
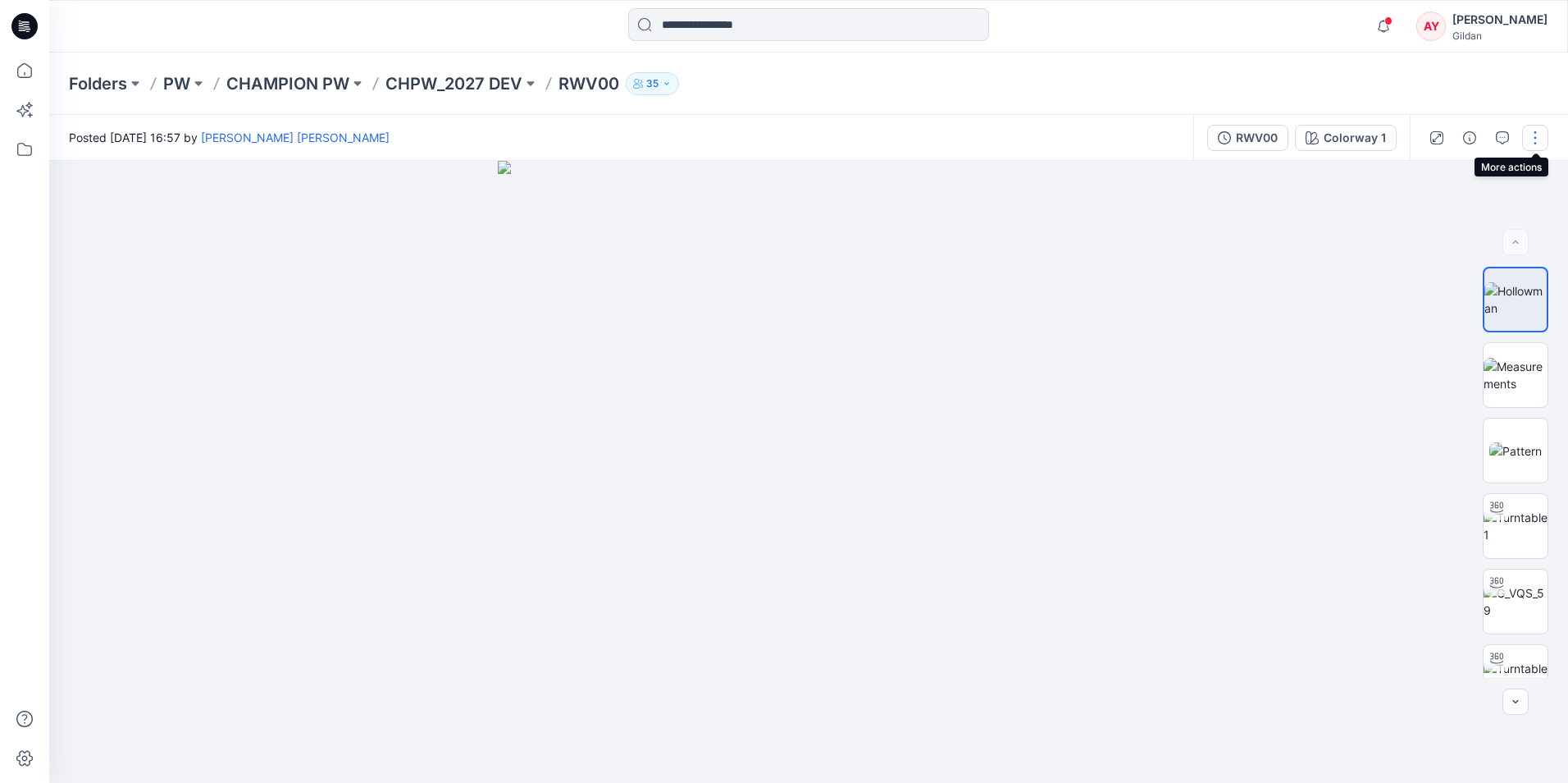
click at [1533, 143] on button "button" at bounding box center [1535, 138] width 26 height 26
click at [1451, 316] on button "View" at bounding box center [1466, 304] width 151 height 31
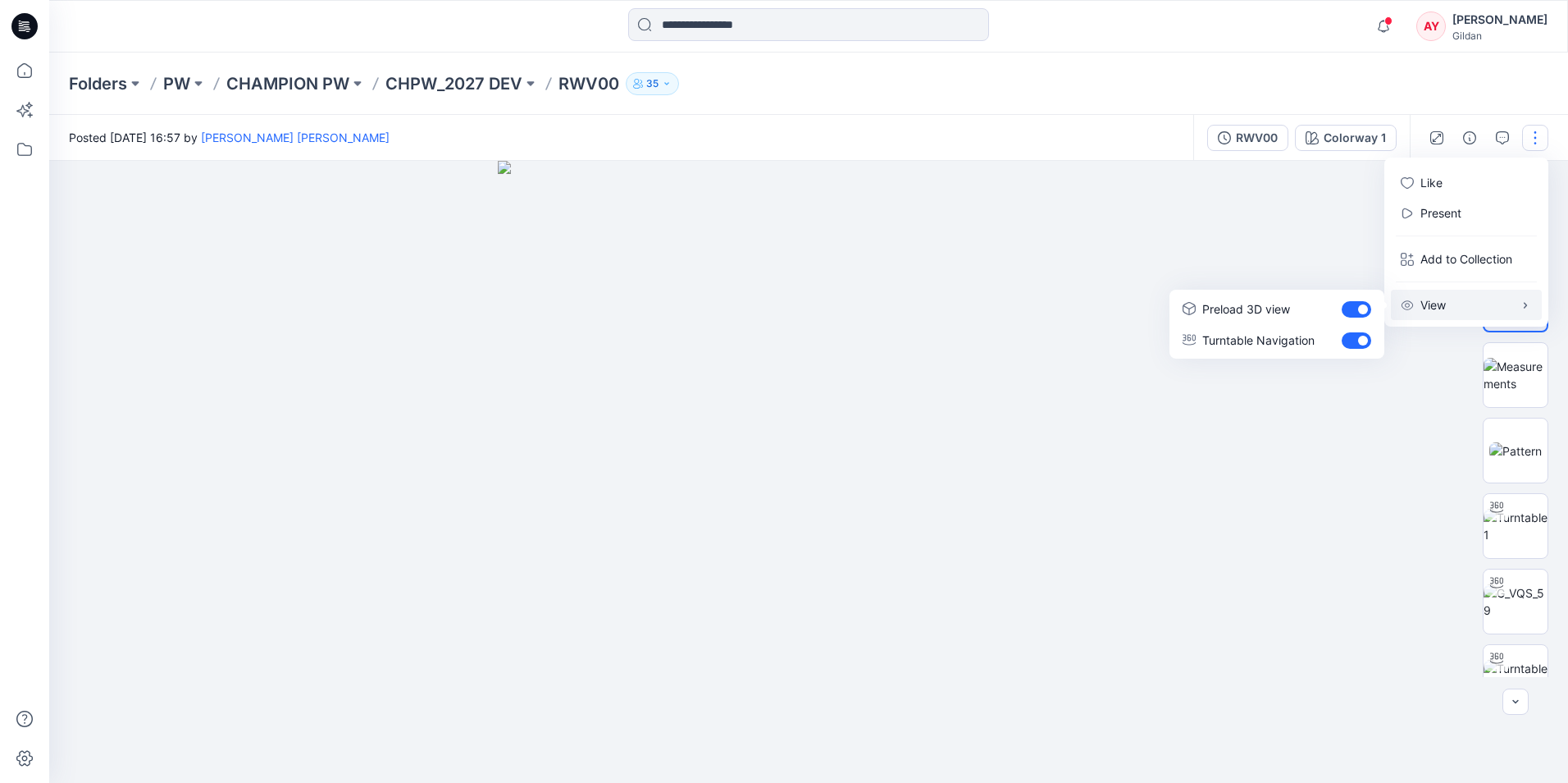
click at [1445, 305] on p "View" at bounding box center [1433, 304] width 26 height 17
click at [1040, 286] on img at bounding box center [809, 472] width 622 height 622
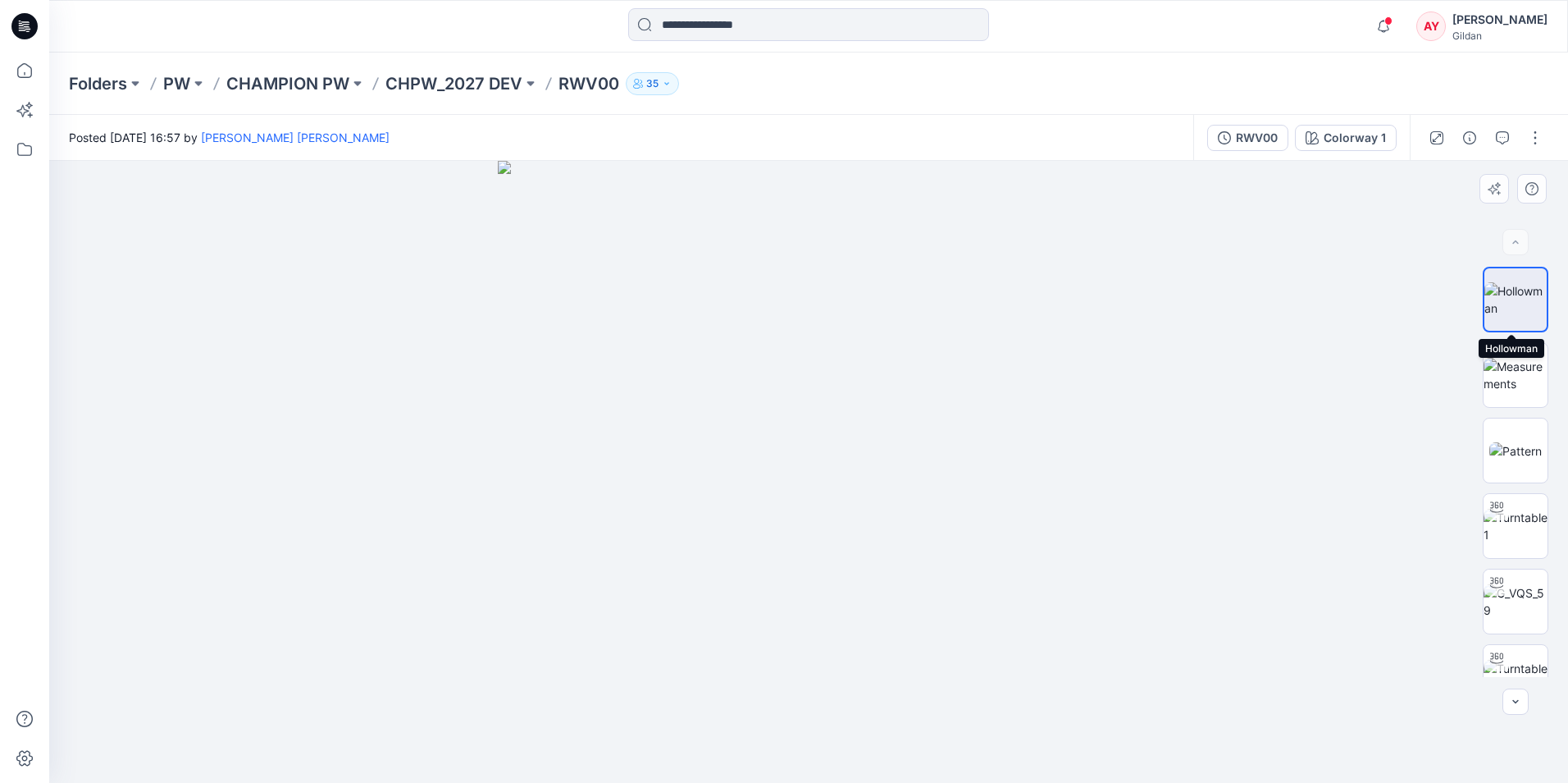
click at [1504, 297] on img at bounding box center [1516, 299] width 62 height 35
click at [579, 79] on p "RWV00" at bounding box center [588, 83] width 60 height 23
click at [665, 86] on icon "button" at bounding box center [667, 83] width 10 height 10
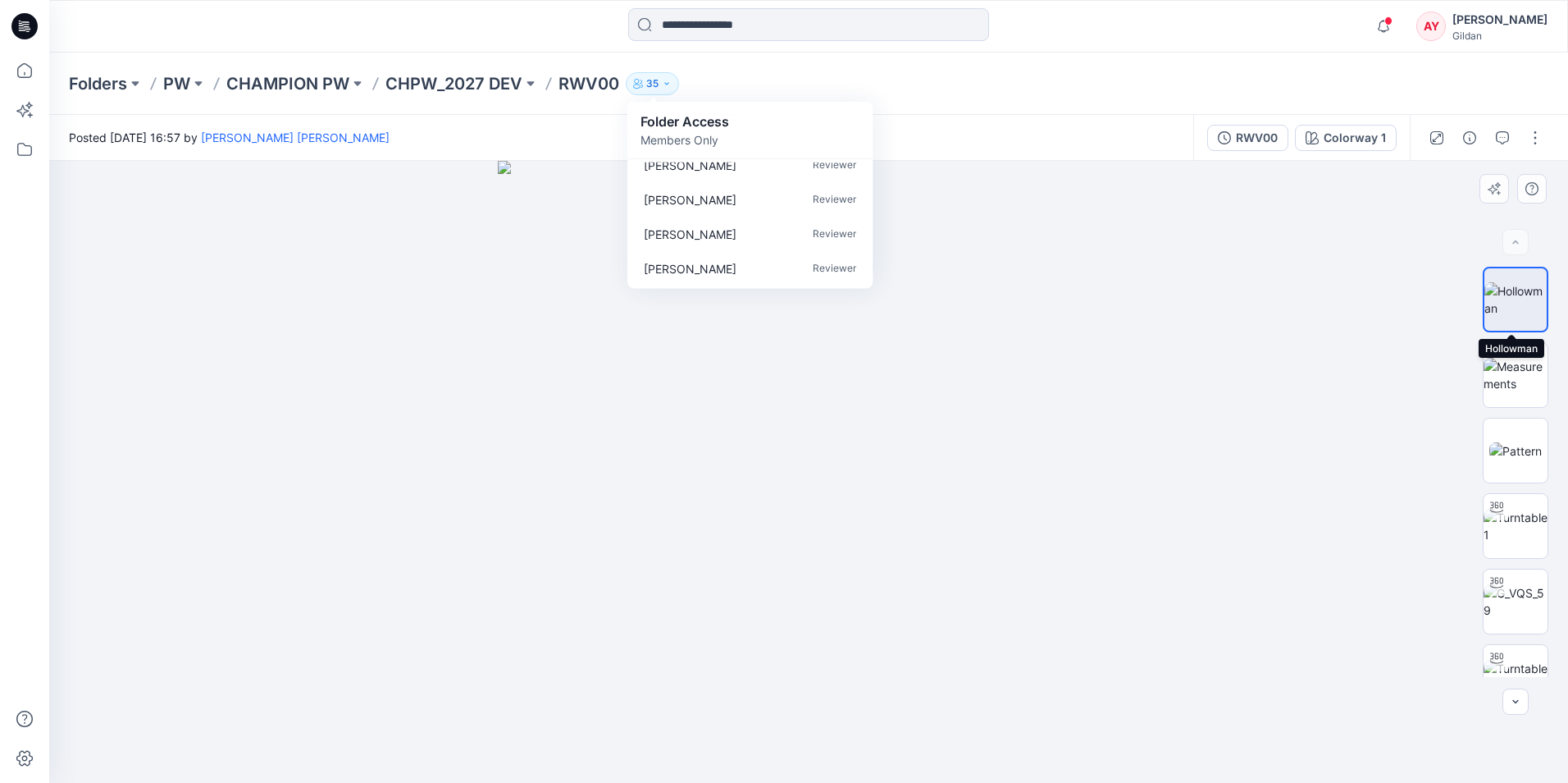
click at [1509, 317] on img at bounding box center [1516, 299] width 62 height 35
